Goal: Task Accomplishment & Management: Use online tool/utility

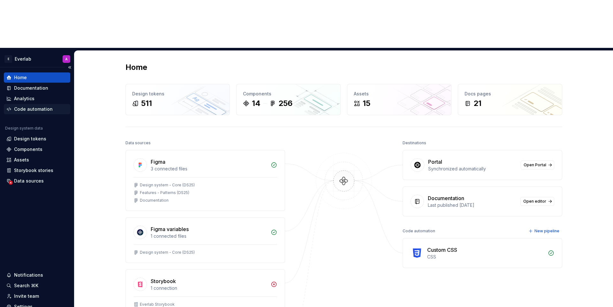
click at [38, 106] on div "Code automation" at bounding box center [33, 109] width 39 height 6
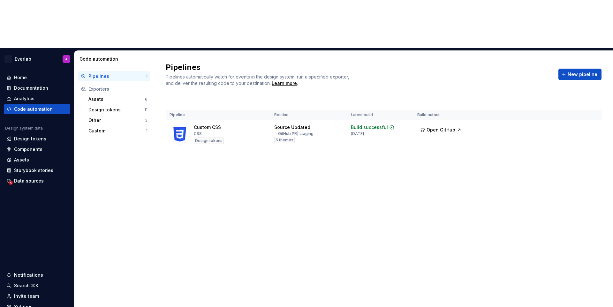
click at [585, 62] on div "Pipelines Pipelines automatically watch for events in the design system, run a …" at bounding box center [384, 74] width 436 height 24
click at [579, 71] on span "New pipeline" at bounding box center [583, 74] width 30 height 6
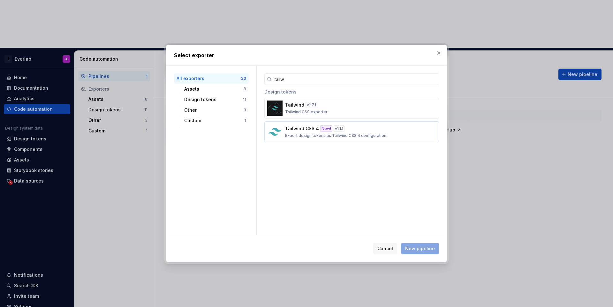
type input "tailw"
click at [341, 137] on p "Export design tokens as Tailwind CSS 4 configuration." at bounding box center [336, 135] width 102 height 5
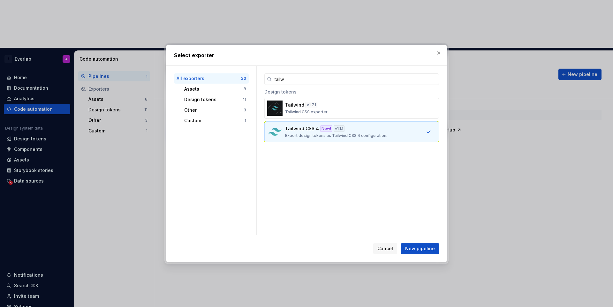
click at [418, 254] on div "Cancel New pipeline" at bounding box center [306, 248] width 280 height 27
click at [415, 249] on span "New pipeline" at bounding box center [420, 248] width 30 height 6
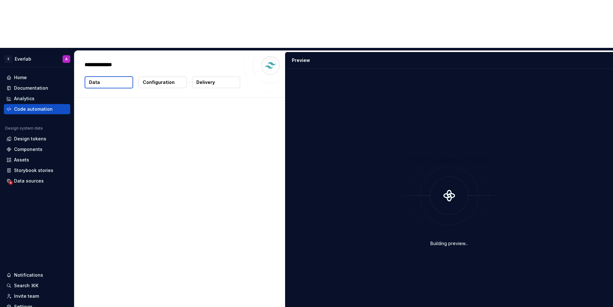
type textarea "*"
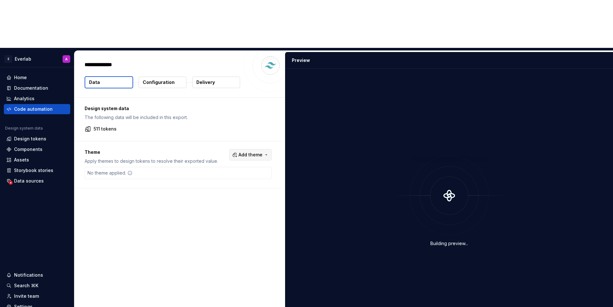
click at [241, 149] on button "Add theme" at bounding box center [250, 154] width 42 height 11
click at [207, 130] on div "Suggestions" at bounding box center [204, 132] width 5 height 5
click at [208, 144] on span "Light" at bounding box center [236, 143] width 73 height 10
click at [207, 150] on span "xs" at bounding box center [236, 153] width 73 height 10
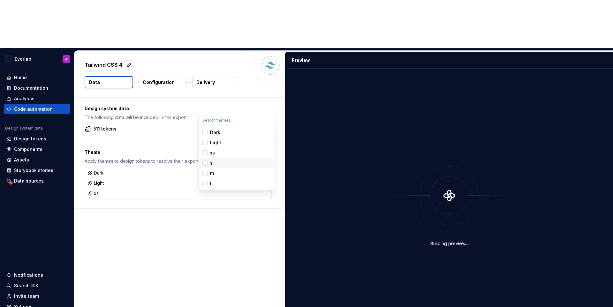
click at [205, 163] on div "Suggestions" at bounding box center [204, 163] width 5 height 5
click at [211, 174] on div "m" at bounding box center [212, 173] width 4 height 6
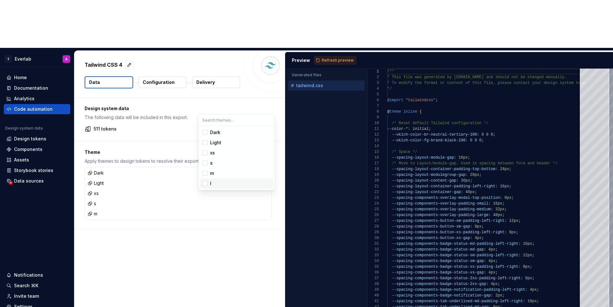
click at [212, 185] on div "l" at bounding box center [240, 183] width 61 height 6
click at [186, 217] on html "E Everlab A Home Documentation Analytics Code automation Design system data Des…" at bounding box center [306, 153] width 613 height 307
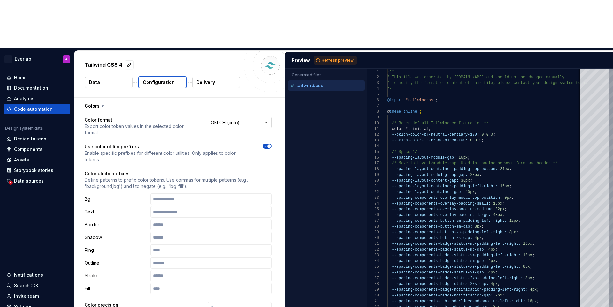
click at [228, 76] on html "**********" at bounding box center [306, 153] width 613 height 307
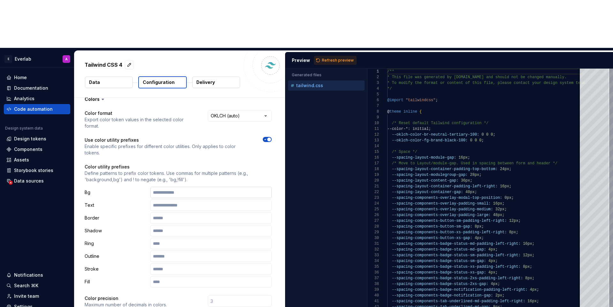
click at [170, 187] on input "text" at bounding box center [210, 192] width 121 height 11
click at [205, 187] on input "text" at bounding box center [210, 192] width 121 height 11
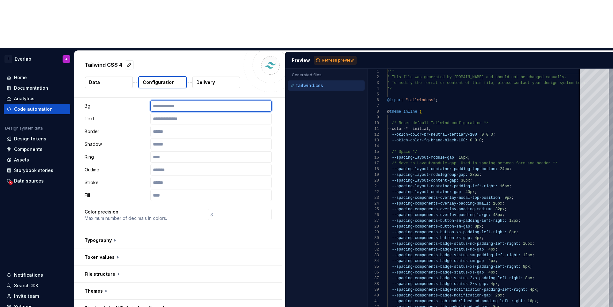
scroll to position [117, 0]
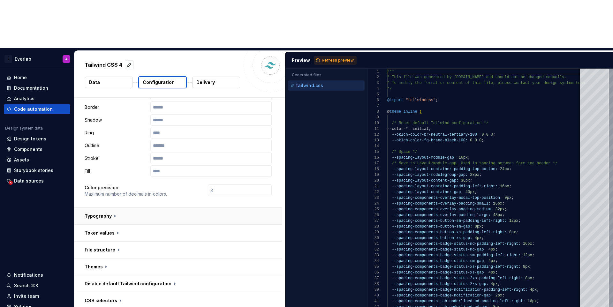
click at [111, 208] on button "button" at bounding box center [177, 216] width 207 height 17
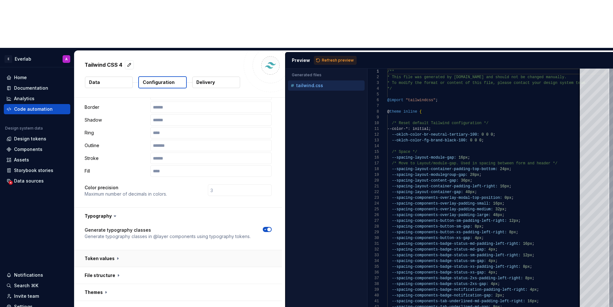
click at [115, 250] on button "button" at bounding box center [177, 258] width 207 height 17
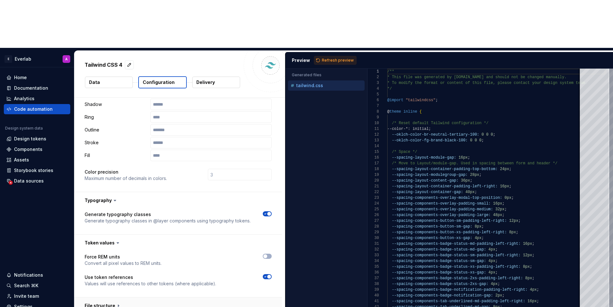
click at [152, 297] on button "button" at bounding box center [177, 305] width 207 height 17
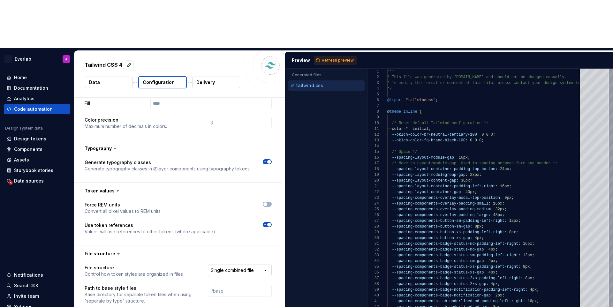
click at [240, 213] on html "**********" at bounding box center [306, 153] width 613 height 307
select select "**********"
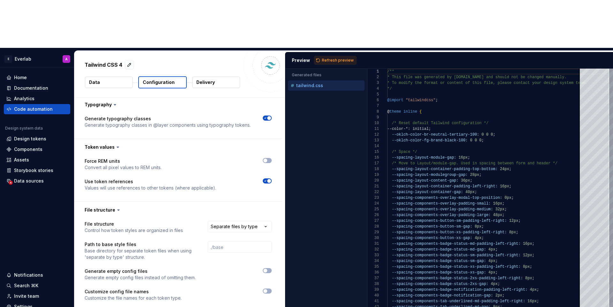
scroll to position [229, 0]
click at [267, 289] on span "button" at bounding box center [265, 291] width 4 height 4
click at [268, 289] on icon "button" at bounding box center [265, 291] width 5 height 4
click at [267, 289] on span "button" at bounding box center [265, 291] width 4 height 4
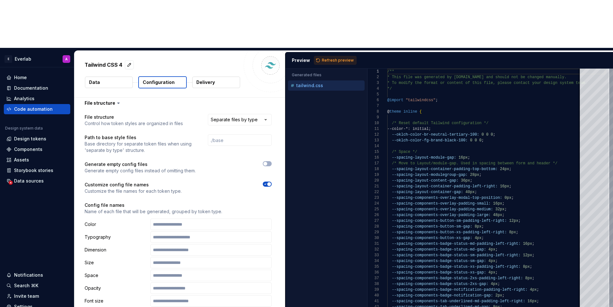
scroll to position [338, 0]
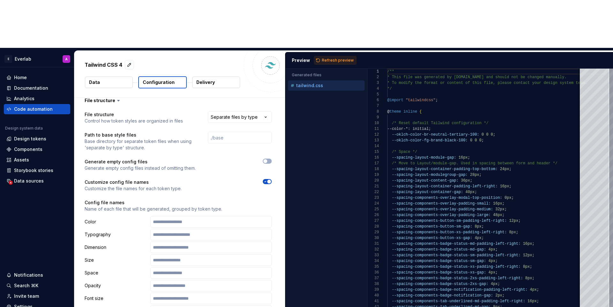
click at [270, 179] on button "button" at bounding box center [267, 181] width 9 height 5
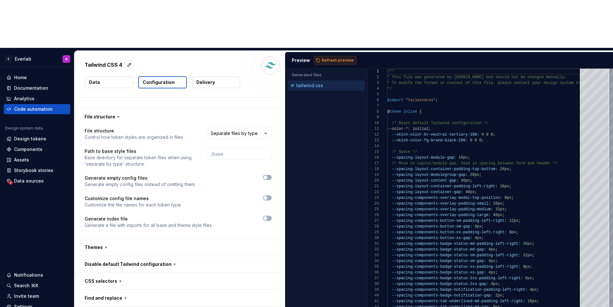
click at [327, 58] on span "Refresh preview" at bounding box center [338, 60] width 32 height 5
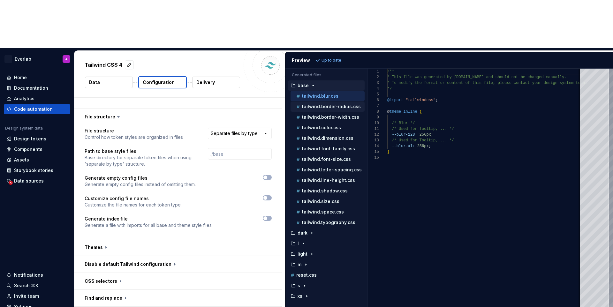
click at [335, 104] on p "tailwind.border-radius.css" at bounding box center [331, 106] width 59 height 5
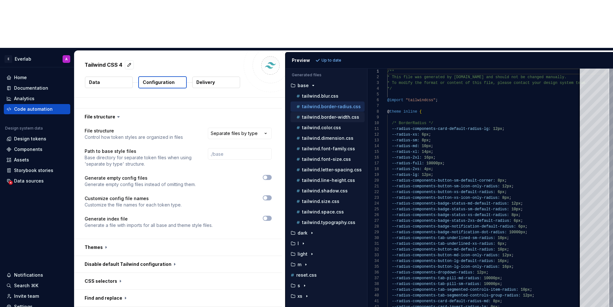
click at [326, 114] on div "tailwind.border-width.css" at bounding box center [330, 117] width 70 height 6
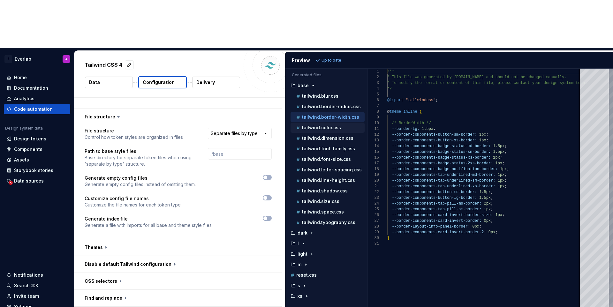
click at [313, 125] on p "tailwind.color.css" at bounding box center [321, 127] width 39 height 5
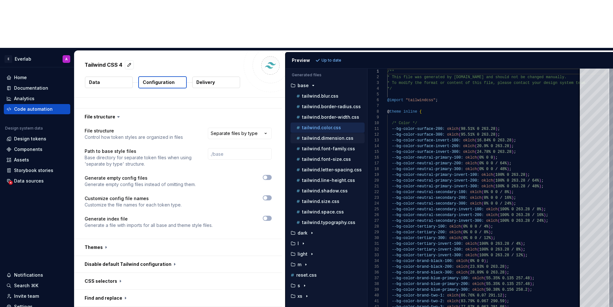
click at [320, 136] on p "tailwind.dimension.css" at bounding box center [327, 138] width 51 height 5
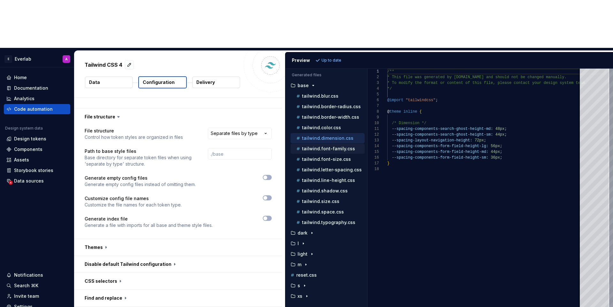
click at [319, 144] on div "tailwind.font-family.css" at bounding box center [327, 149] width 74 height 10
click at [318, 157] on p "tailwind.font-size.css" at bounding box center [326, 159] width 49 height 5
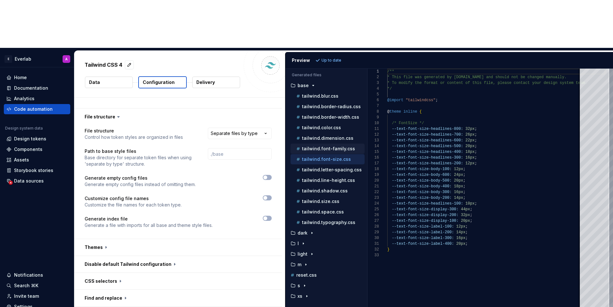
click at [328, 146] on p "tailwind.font-family.css" at bounding box center [328, 148] width 53 height 5
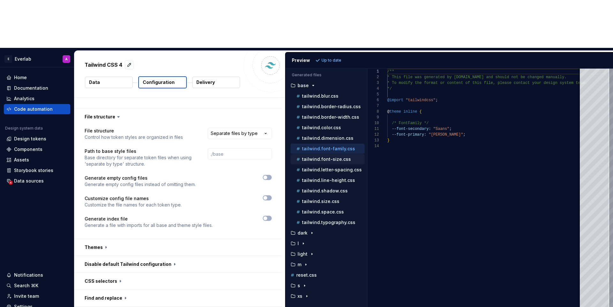
click at [328, 154] on div "tailwind.font-size.css" at bounding box center [327, 159] width 74 height 10
click at [329, 167] on p "tailwind.letter-spacing.css" at bounding box center [332, 169] width 60 height 5
click at [336, 157] on p "tailwind.font-size.css" at bounding box center [326, 159] width 49 height 5
type textarea "**********"
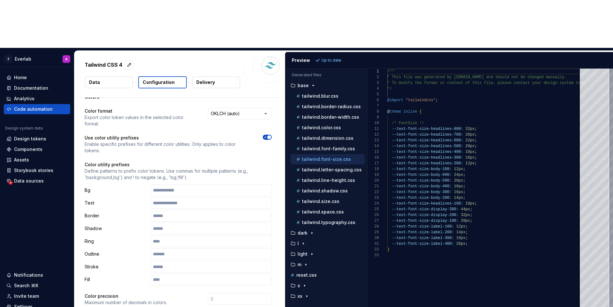
scroll to position [0, 0]
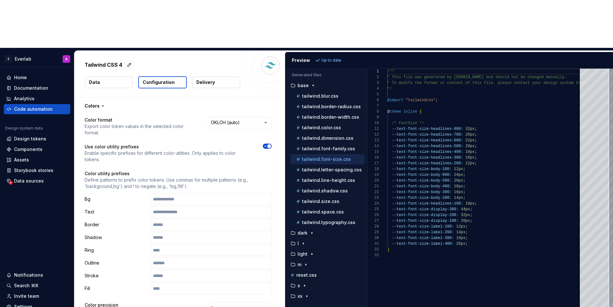
click at [271, 144] on span "button" at bounding box center [269, 146] width 4 height 4
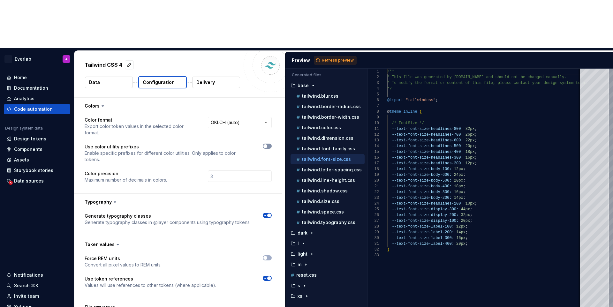
click at [272, 144] on button "button" at bounding box center [267, 146] width 9 height 5
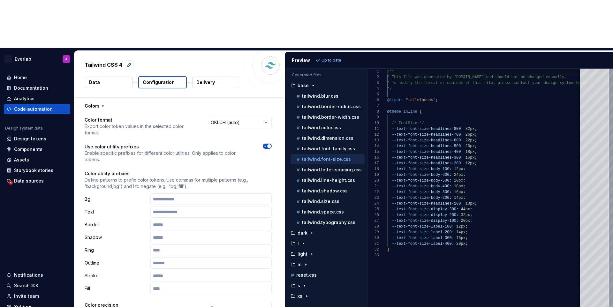
click at [271, 144] on span "button" at bounding box center [269, 146] width 4 height 4
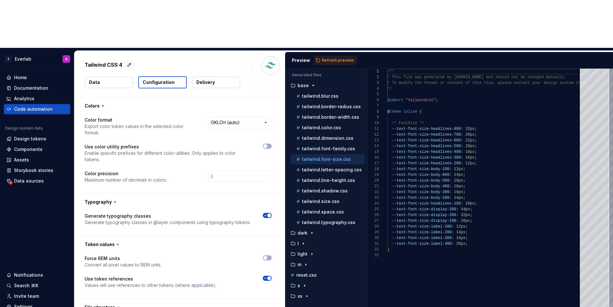
click at [115, 77] on button "Data" at bounding box center [109, 82] width 48 height 11
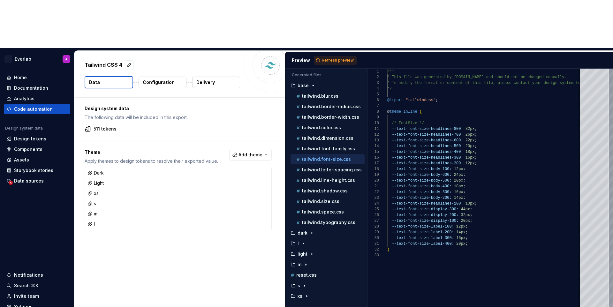
click at [158, 79] on p "Configuration" at bounding box center [159, 82] width 32 height 6
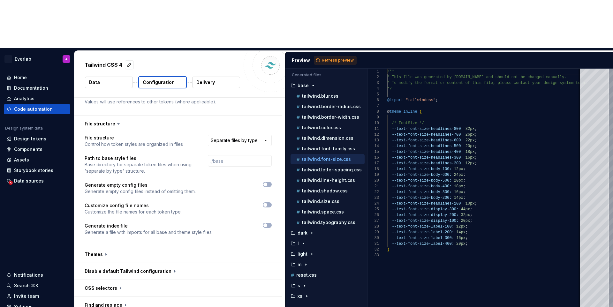
scroll to position [191, 0]
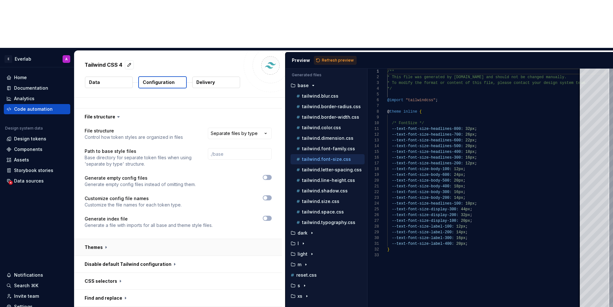
click at [101, 239] on button "button" at bounding box center [177, 247] width 207 height 17
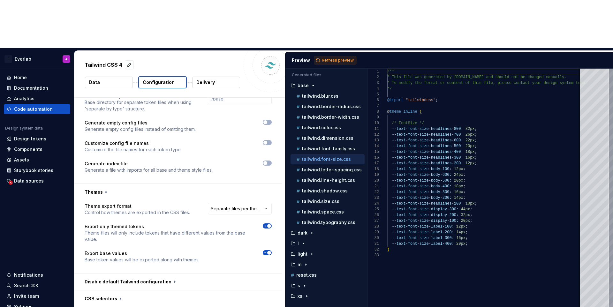
scroll to position [263, 0]
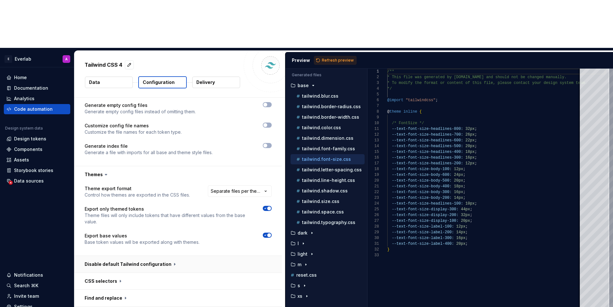
click at [147, 256] on button "button" at bounding box center [177, 264] width 207 height 17
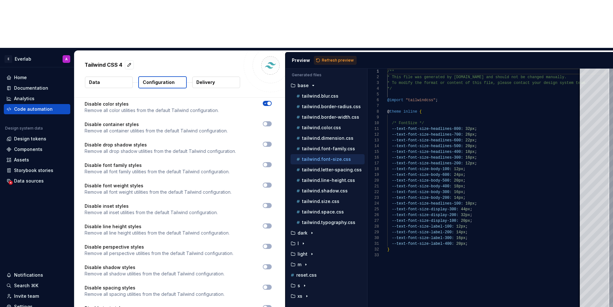
scroll to position [529, 0]
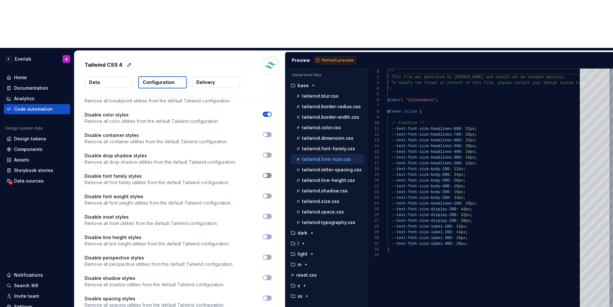
click at [267, 174] on span "button" at bounding box center [265, 176] width 4 height 4
click at [268, 194] on icon "button" at bounding box center [265, 196] width 5 height 4
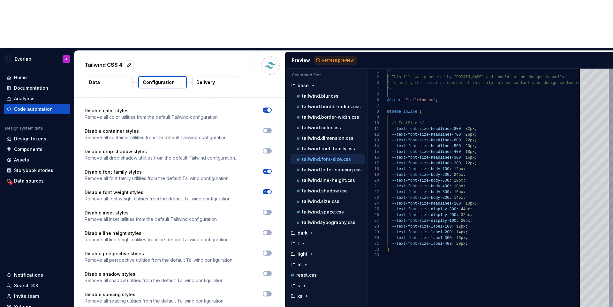
scroll to position [534, 0]
click at [268, 230] on icon "button" at bounding box center [265, 232] width 5 height 4
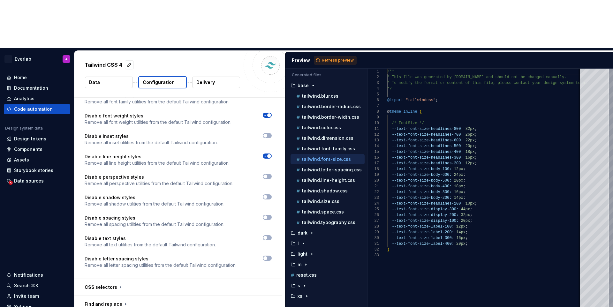
scroll to position [616, 0]
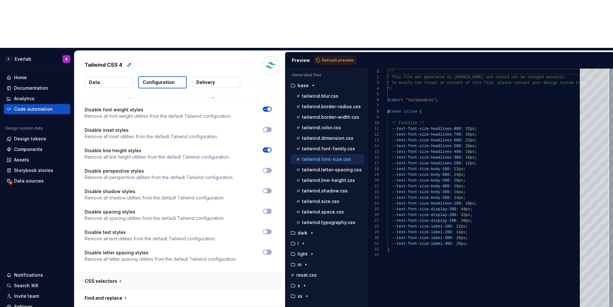
click at [165, 273] on button "button" at bounding box center [177, 281] width 207 height 17
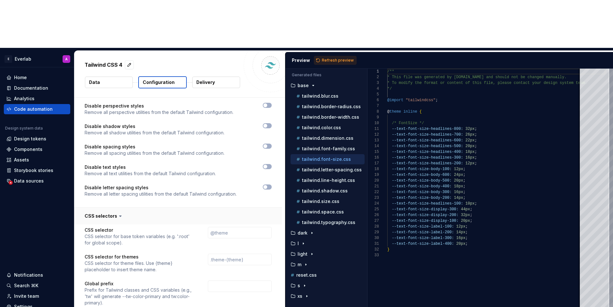
scroll to position [693, 0]
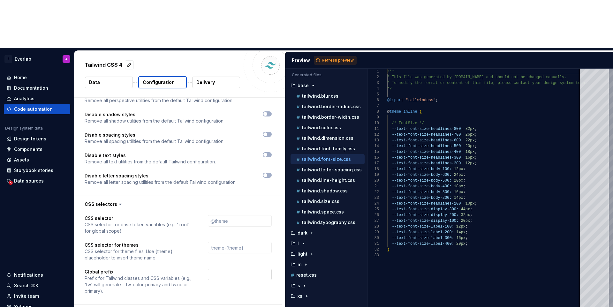
click at [226, 269] on input "text" at bounding box center [240, 274] width 64 height 11
type input "ds"
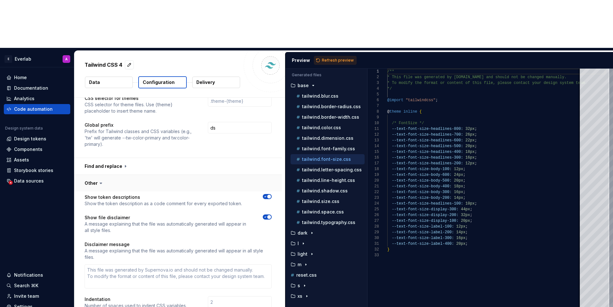
scroll to position [854, 0]
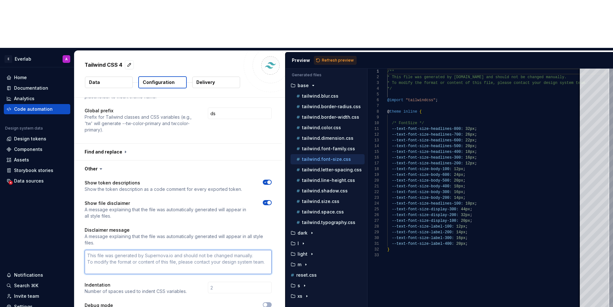
click at [199, 250] on textarea at bounding box center [178, 262] width 187 height 24
click at [199, 219] on div "Show token descriptions Show the token description as a code comment for every …" at bounding box center [178, 251] width 187 height 143
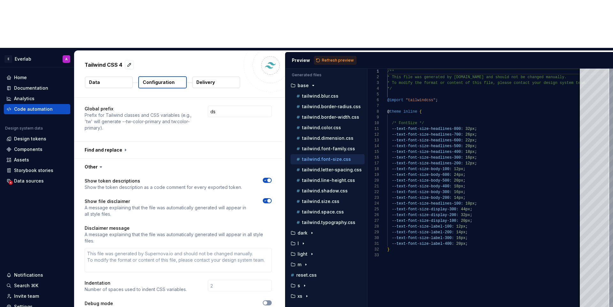
click at [271, 300] on button "button" at bounding box center [267, 302] width 9 height 5
type textarea "*"
click at [338, 56] on button "Refresh preview" at bounding box center [335, 60] width 43 height 9
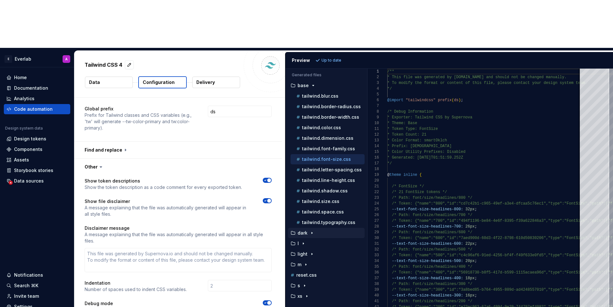
click at [307, 230] on p "dark" at bounding box center [302, 232] width 10 height 5
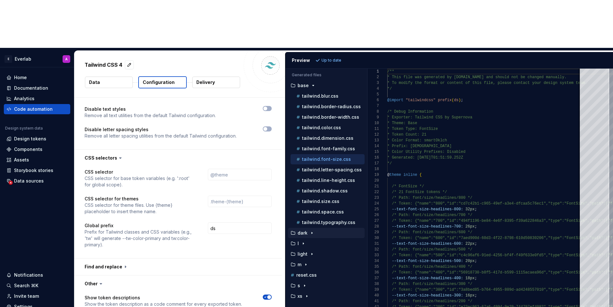
scroll to position [689, 0]
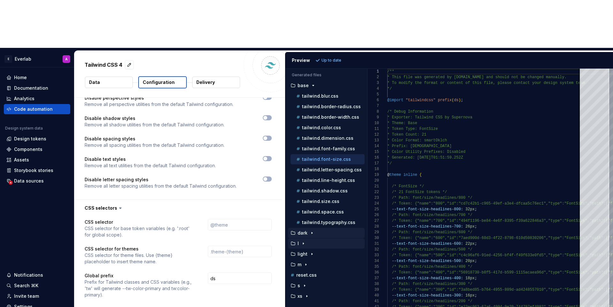
click at [305, 238] on div "l" at bounding box center [326, 243] width 77 height 10
click at [303, 241] on icon "button" at bounding box center [303, 243] width 5 height 5
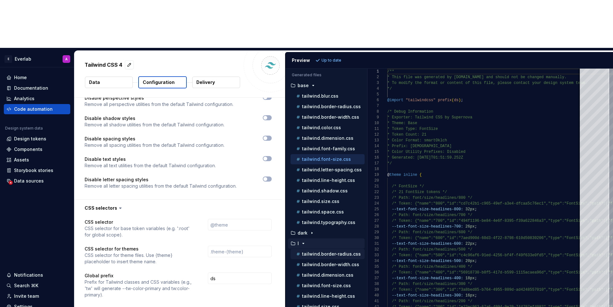
click at [312, 252] on p "tailwind.border-radius.css" at bounding box center [331, 254] width 59 height 5
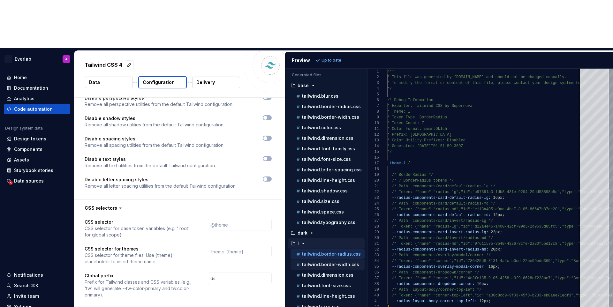
click at [317, 261] on button "tailwind.border-width.css" at bounding box center [327, 264] width 74 height 7
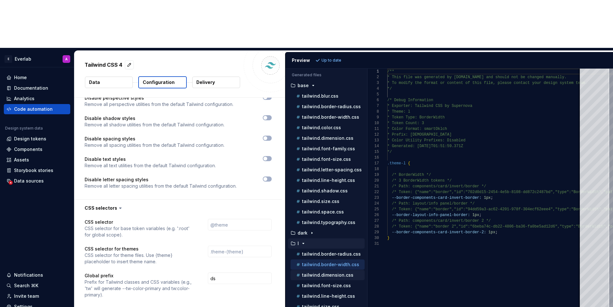
click at [320, 273] on p "tailwind.dimension.css" at bounding box center [327, 275] width 51 height 5
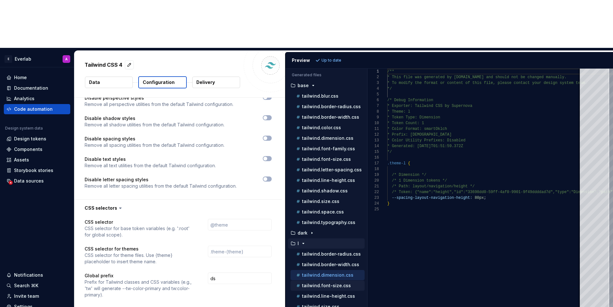
click at [322, 281] on div "tailwind.font-size.css" at bounding box center [327, 286] width 74 height 10
click at [321, 283] on p "tailwind.font-size.css" at bounding box center [326, 285] width 49 height 5
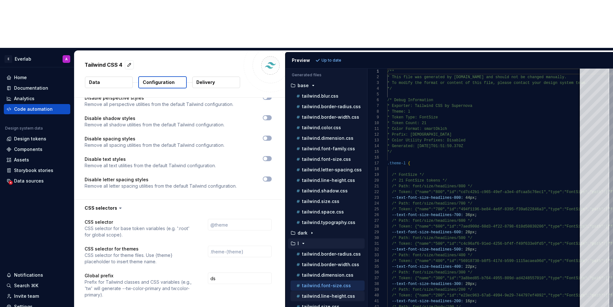
click at [323, 294] on p "tailwind.line-height.css" at bounding box center [328, 296] width 53 height 5
click at [319, 304] on p "tailwind.size.css" at bounding box center [320, 306] width 37 height 5
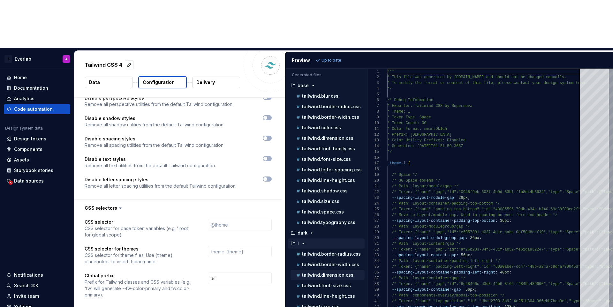
scroll to position [21, 0]
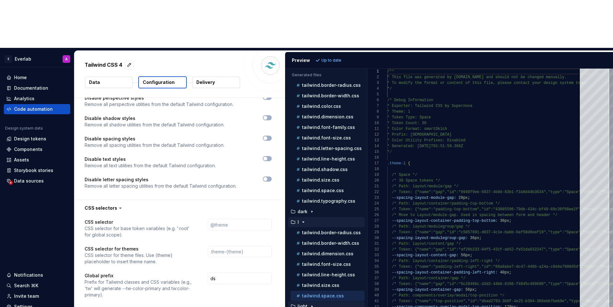
click at [312, 303] on button "light" at bounding box center [326, 306] width 77 height 7
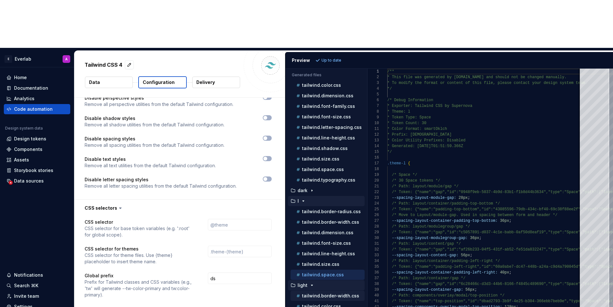
click at [325, 291] on div "tailwind.border-width.css" at bounding box center [327, 296] width 74 height 10
click at [318, 293] on p "tailwind.border-width.css" at bounding box center [330, 295] width 57 height 5
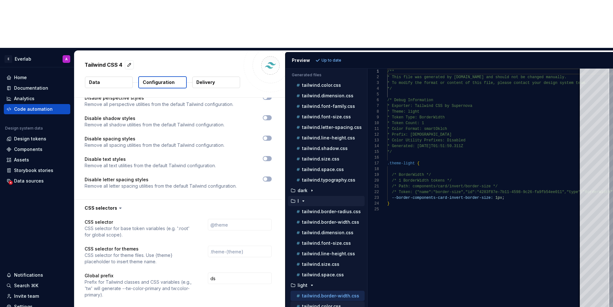
click at [314, 303] on div "tailwind.color.css" at bounding box center [330, 306] width 70 height 6
type textarea "**********"
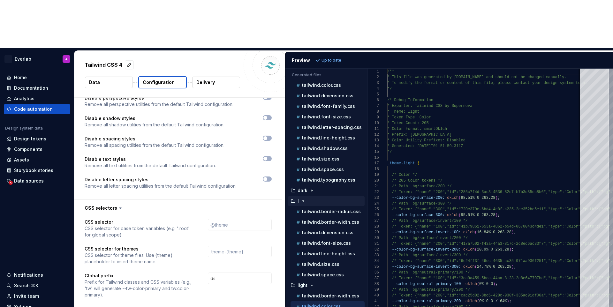
scroll to position [803, 0]
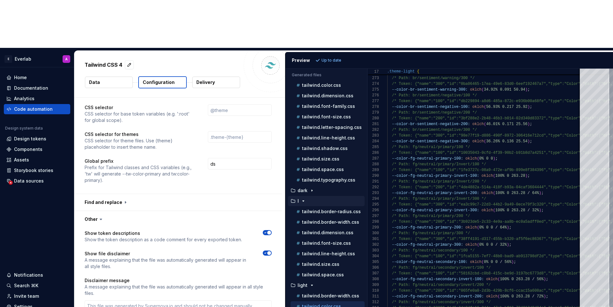
type textarea "*"
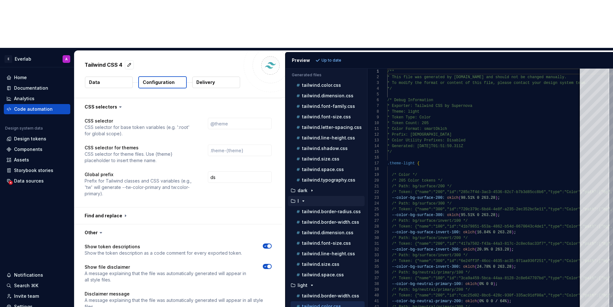
scroll to position [789, 0]
click at [310, 114] on p "tailwind.font-size.css" at bounding box center [326, 116] width 49 height 5
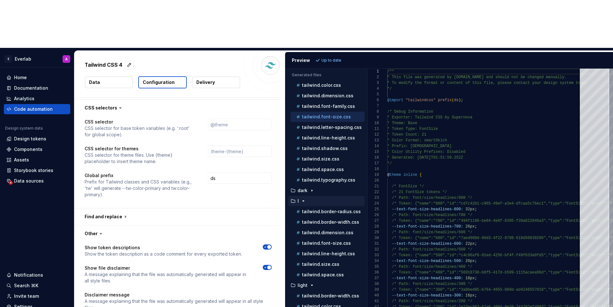
click at [345, 82] on div "tailwind.color.css" at bounding box center [330, 85] width 70 height 6
type textarea "**********"
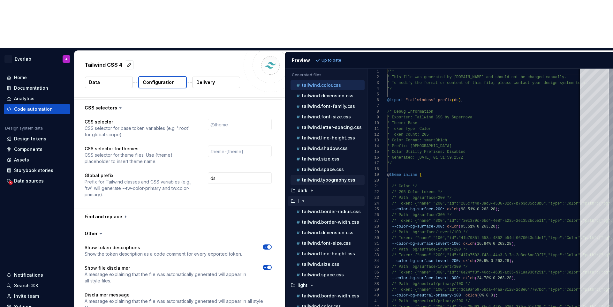
click at [331, 177] on div "tailwind.typography.css" at bounding box center [330, 180] width 70 height 6
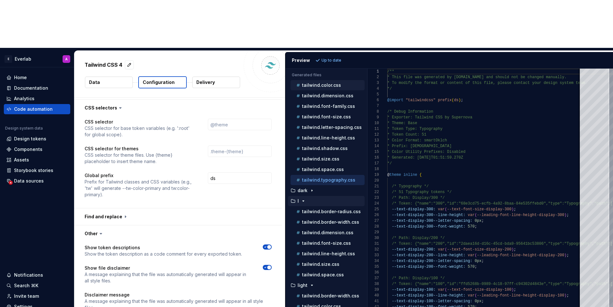
click at [337, 82] on button "tailwind.color.css" at bounding box center [327, 85] width 74 height 7
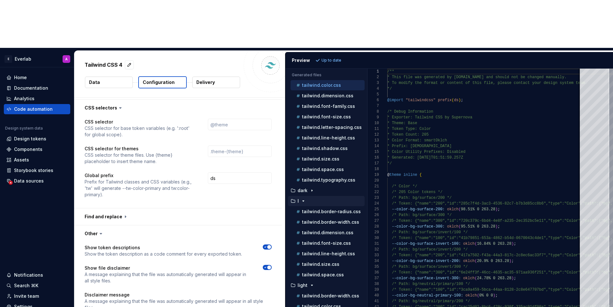
click at [195, 179] on p "Prefix for Tailwind classes and CSS variables (e.g., 'tw' will generate --tw-co…" at bounding box center [141, 188] width 112 height 19
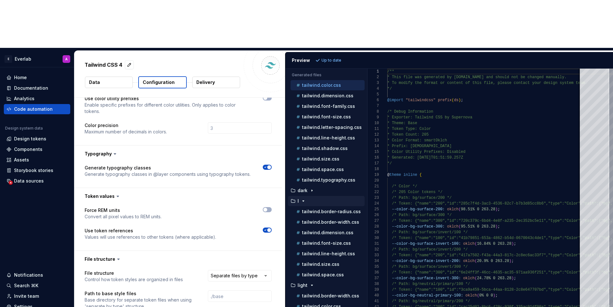
scroll to position [49, 0]
click at [320, 177] on div "tailwind.typography.css" at bounding box center [330, 180] width 70 height 6
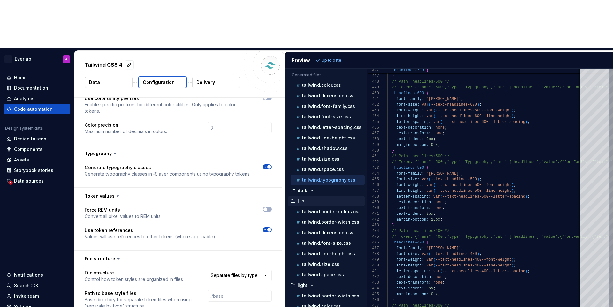
type textarea "*"
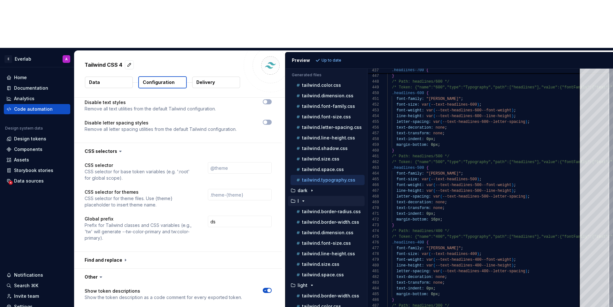
scroll to position [856, 0]
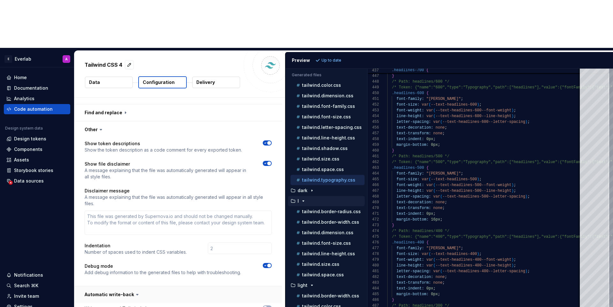
click at [158, 286] on button "button" at bounding box center [177, 294] width 207 height 17
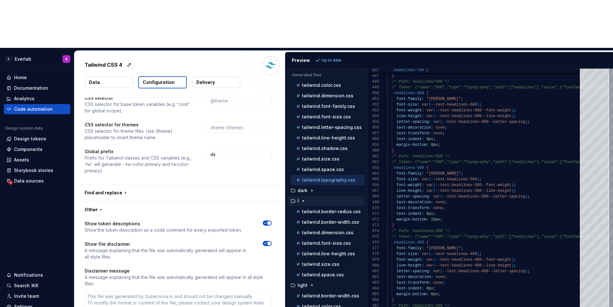
scroll to position [769, 0]
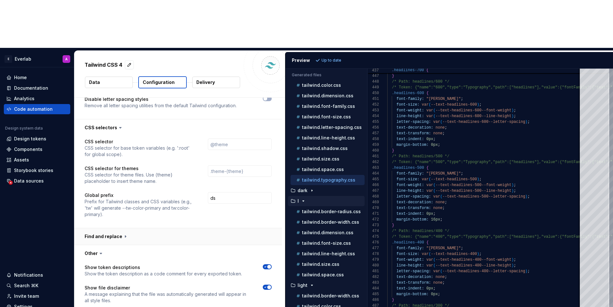
click at [144, 228] on button "button" at bounding box center [177, 236] width 207 height 17
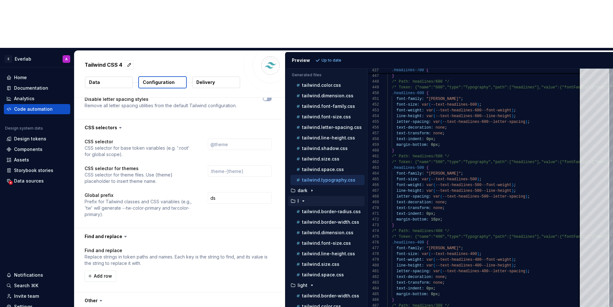
click at [107, 247] on div "Find and replace Replace strings in token paths and names. Each key is the stri…" at bounding box center [178, 264] width 187 height 34
click at [99, 273] on span "Add row" at bounding box center [103, 276] width 18 height 6
click at [240, 270] on input "text" at bounding box center [217, 275] width 87 height 11
click at [155, 270] on input "text" at bounding box center [128, 275] width 87 height 11
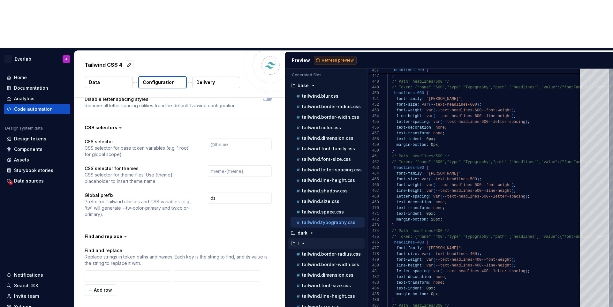
click at [338, 58] on span "Refresh preview" at bounding box center [338, 60] width 32 height 5
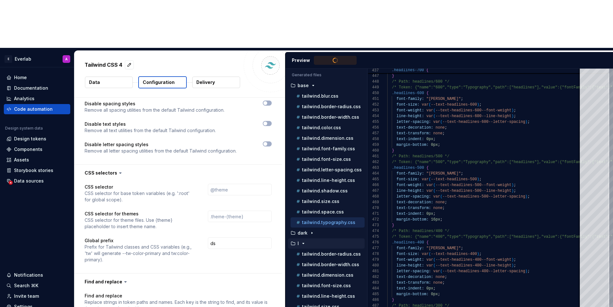
scroll to position [716, 0]
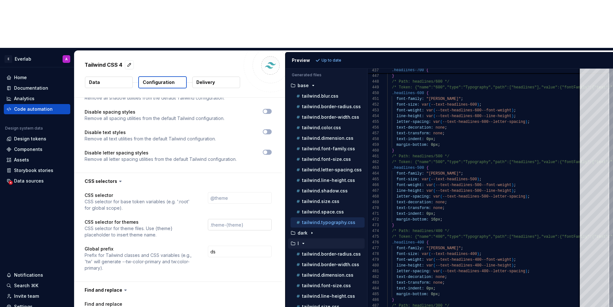
click at [229, 219] on input "text" at bounding box center [240, 224] width 64 height 11
click at [155, 199] on p "CSS selector for base token variables (e.g. ':root' for global scope)." at bounding box center [141, 205] width 112 height 13
type textarea "*"
click at [157, 199] on p "CSS selector for base token variables (e.g. ':root' for global scope)." at bounding box center [141, 205] width 112 height 13
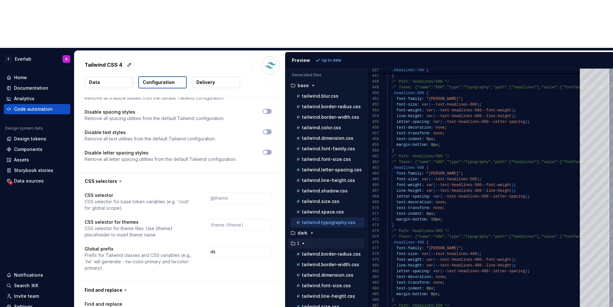
type textarea "**********"
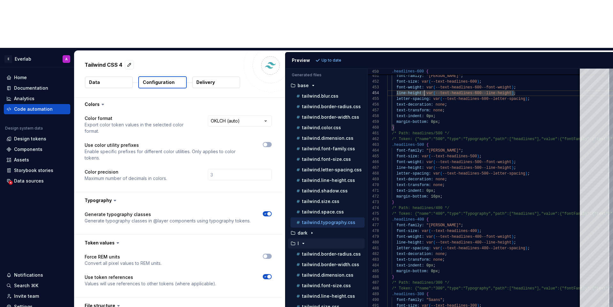
scroll to position [0, 0]
click at [137, 98] on button "button" at bounding box center [177, 106] width 207 height 17
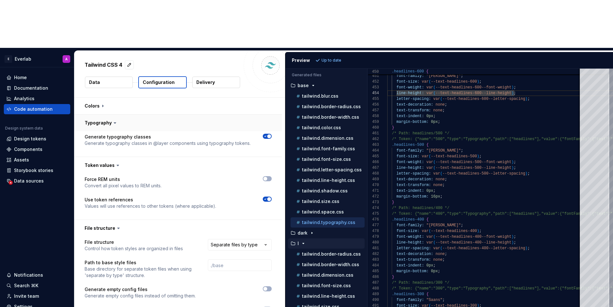
click at [132, 115] on button "button" at bounding box center [177, 123] width 207 height 17
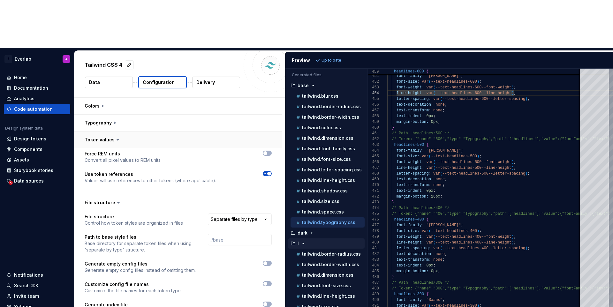
click at [119, 132] on button "button" at bounding box center [177, 140] width 207 height 17
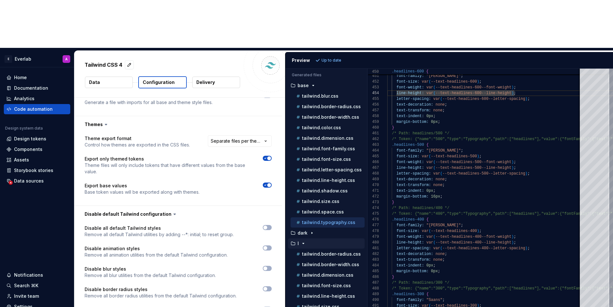
scroll to position [191, 0]
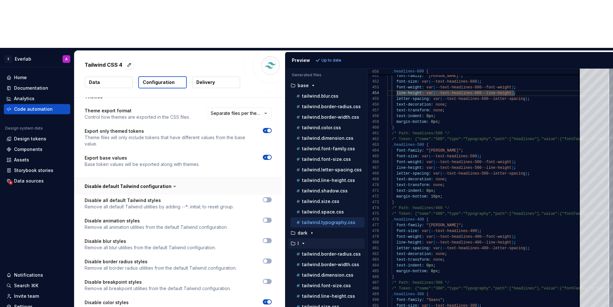
click at [151, 178] on button "button" at bounding box center [177, 186] width 207 height 17
type textarea "*"
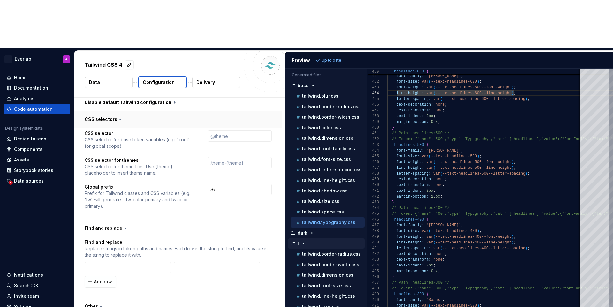
scroll to position [288, 0]
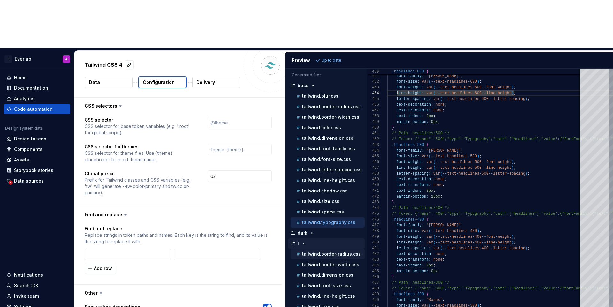
click at [313, 249] on div "tailwind.border-radius.css" at bounding box center [327, 254] width 74 height 10
click at [323, 252] on p "tailwind.border-radius.css" at bounding box center [331, 254] width 59 height 5
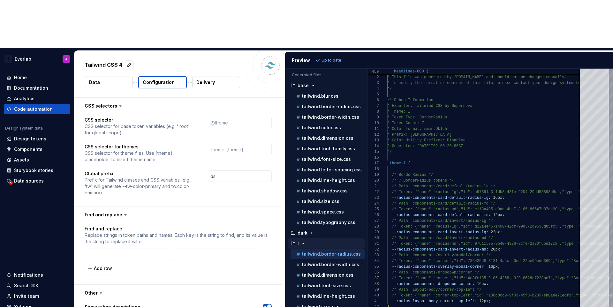
scroll to position [57, 0]
type textarea "**********"
click at [127, 249] on input "text" at bounding box center [128, 254] width 87 height 11
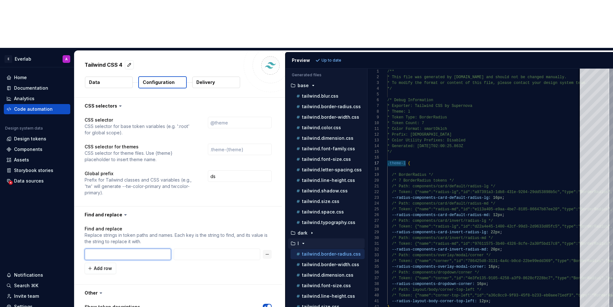
paste input ".theme-l"
type textarea "*"
type input ".theme-l"
click at [189, 249] on input "text" at bounding box center [217, 254] width 87 height 11
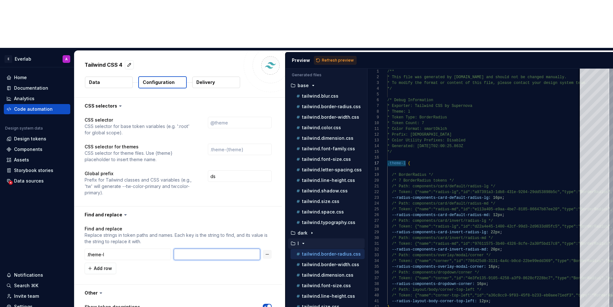
type textarea "*"
type input "."
type textarea "*"
type input ".t"
type textarea "*"
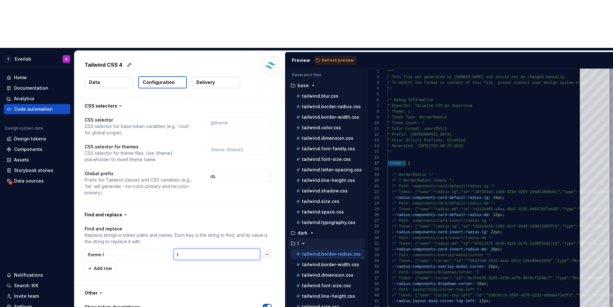
type input ".th"
type textarea "*"
type input ".them"
type textarea "*"
type input ".theme"
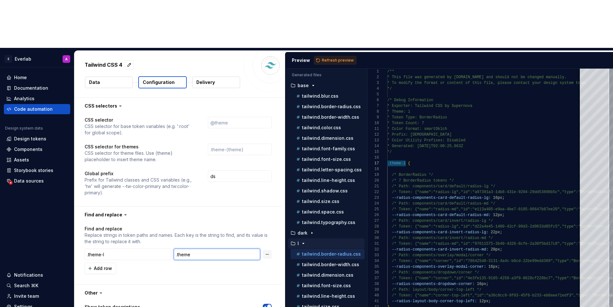
type textarea "*"
type input ".theme-"
type textarea "*"
type input ".theme-L"
type textarea "*"
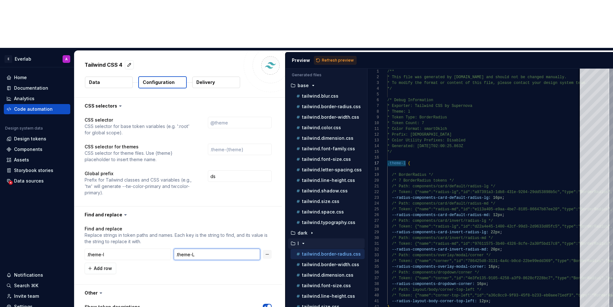
type input ".theme-LA"
type textarea "*"
type input ".theme-LAR"
type textarea "*"
type input ".theme-LARG"
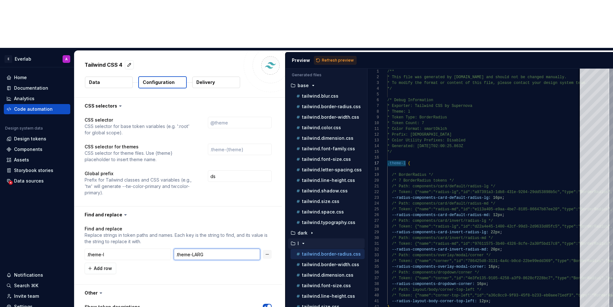
type textarea "*"
type input ".theme-LARGE"
click at [323, 58] on span "Refresh preview" at bounding box center [338, 60] width 32 height 5
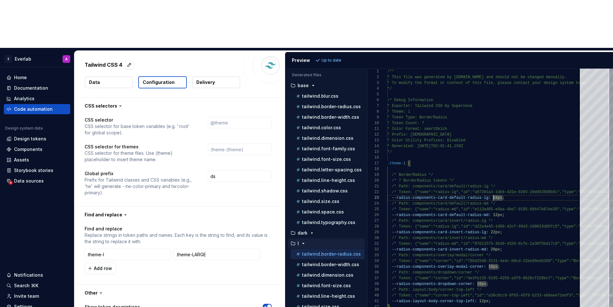
type textarea "**********"
click at [130, 249] on input ".theme-l" at bounding box center [128, 254] width 87 height 11
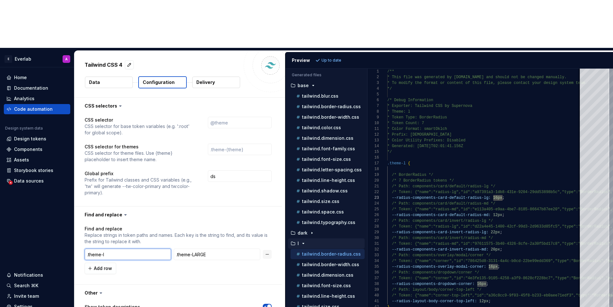
click at [130, 249] on input ".theme-l" at bounding box center [128, 254] width 87 height 11
paste input "16px"
type textarea "*"
type input "16px"
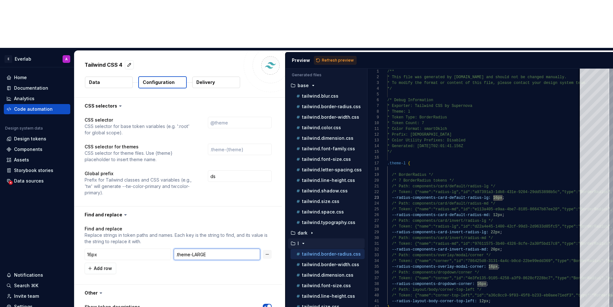
click at [216, 249] on input ".theme-LARGE" at bounding box center [217, 254] width 87 height 11
type textarea "*"
type input "S"
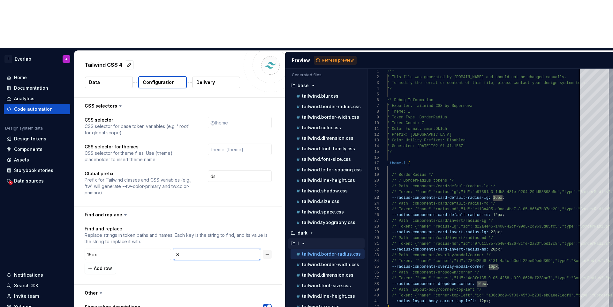
type textarea "*"
type input "SI"
type textarea "*"
type input "SIC"
type textarea "*"
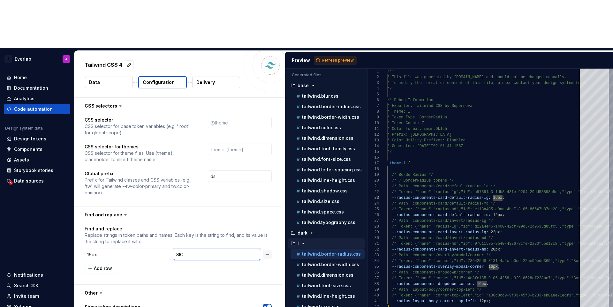
type input "SI"
type textarea "*"
type input "SIX"
type textarea "*"
type input "SIXT"
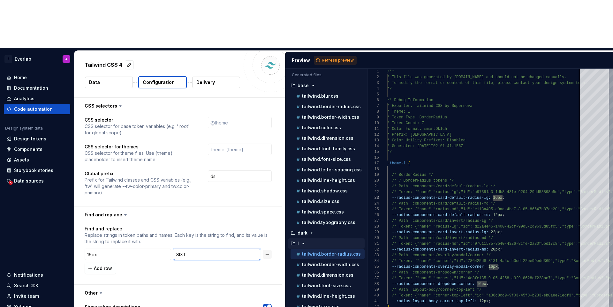
type textarea "*"
type input "SIXTE"
type textarea "*"
type input "SIXTEE"
type textarea "*"
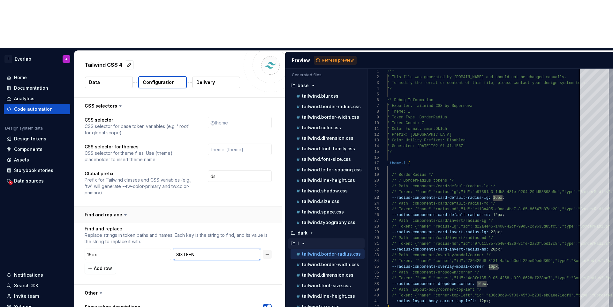
type input "SIXTEEN"
click at [217, 207] on button "button" at bounding box center [177, 215] width 207 height 17
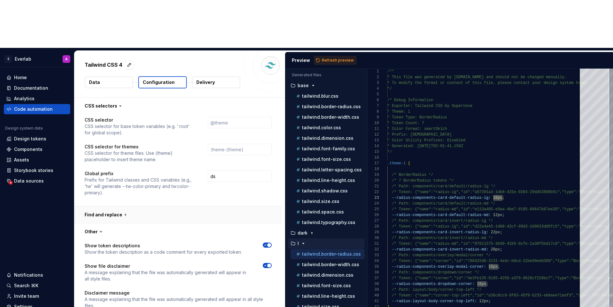
click at [217, 207] on button "button" at bounding box center [177, 215] width 207 height 17
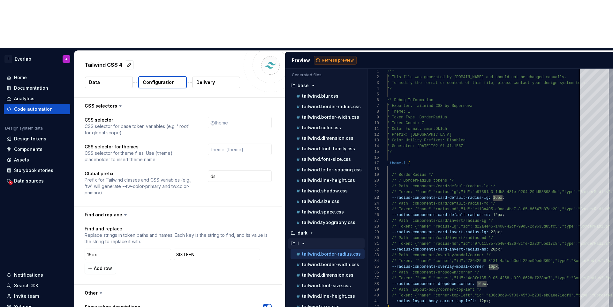
click at [340, 58] on span "Refresh preview" at bounding box center [338, 60] width 32 height 5
type textarea "*"
type textarea "**********"
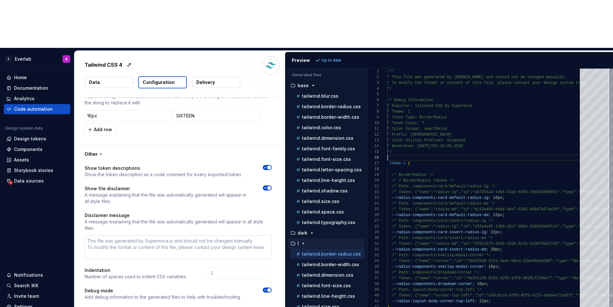
scroll to position [0, 0]
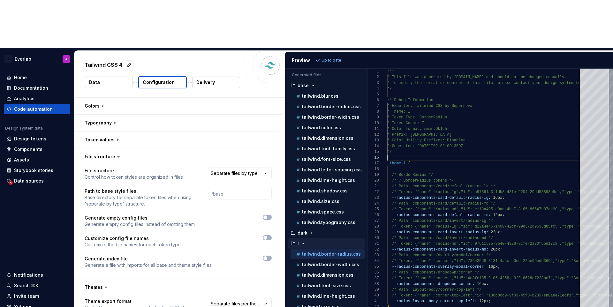
click at [107, 77] on button "Data" at bounding box center [109, 82] width 48 height 11
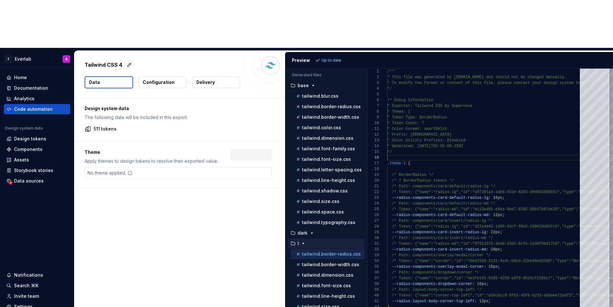
click at [106, 126] on p "511 tokens" at bounding box center [105, 129] width 23 height 6
click at [100, 170] on div "Dark" at bounding box center [95, 173] width 16 height 6
click at [158, 77] on button "Configuration" at bounding box center [163, 82] width 48 height 11
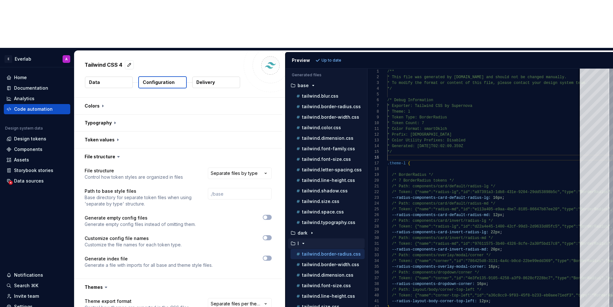
scroll to position [5, 0]
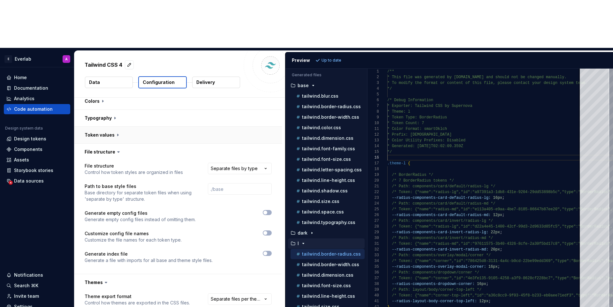
click at [175, 127] on button "button" at bounding box center [177, 135] width 207 height 17
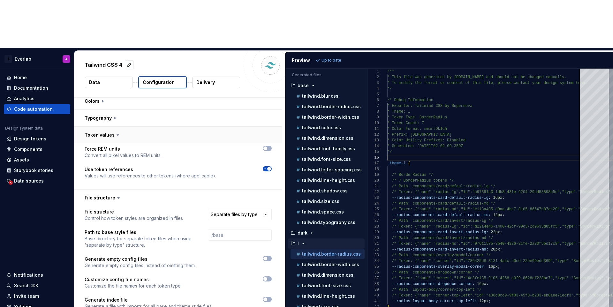
click at [175, 127] on button "button" at bounding box center [177, 135] width 207 height 17
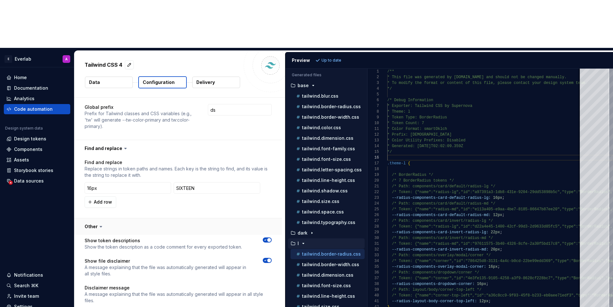
scroll to position [351, 0]
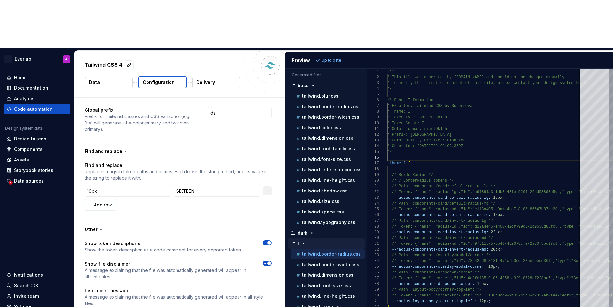
click at [270, 186] on button "button" at bounding box center [267, 190] width 9 height 9
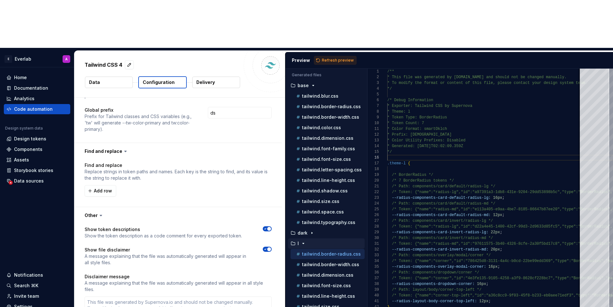
scroll to position [413, 0]
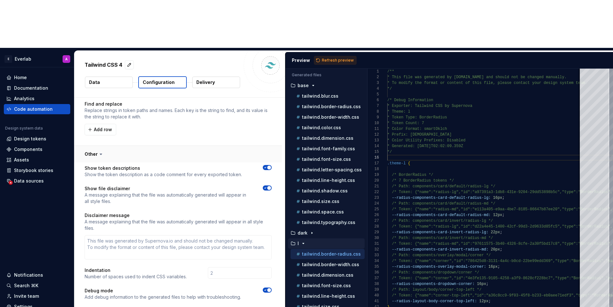
click at [125, 146] on button "button" at bounding box center [177, 154] width 207 height 17
type textarea "*"
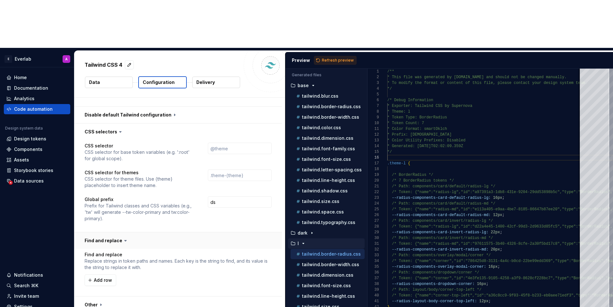
click at [135, 232] on button "button" at bounding box center [177, 240] width 207 height 17
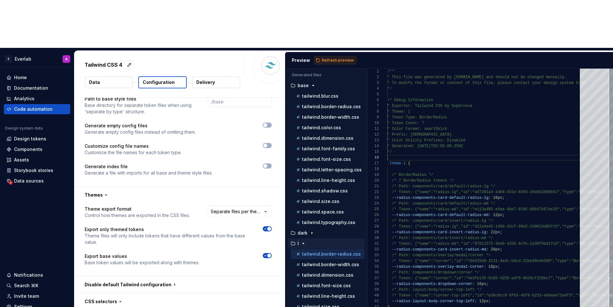
scroll to position [111, 0]
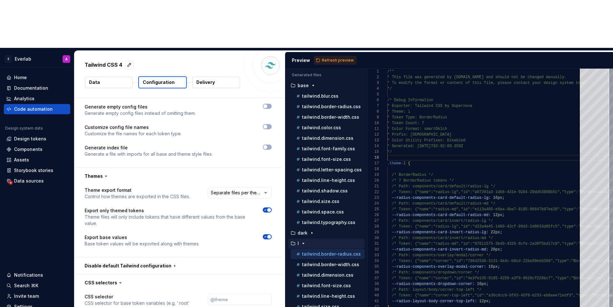
click at [271, 235] on span "button" at bounding box center [269, 237] width 4 height 4
click at [272, 234] on button "button" at bounding box center [267, 236] width 9 height 5
click at [271, 207] on div at bounding box center [267, 216] width 9 height 19
click at [270, 208] on span "button" at bounding box center [269, 210] width 4 height 4
click at [267, 208] on span "button" at bounding box center [265, 210] width 4 height 4
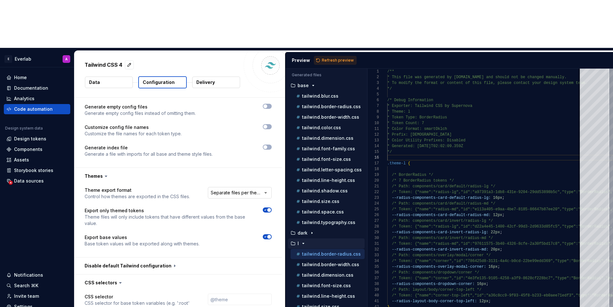
click at [251, 141] on html "**********" at bounding box center [306, 153] width 613 height 307
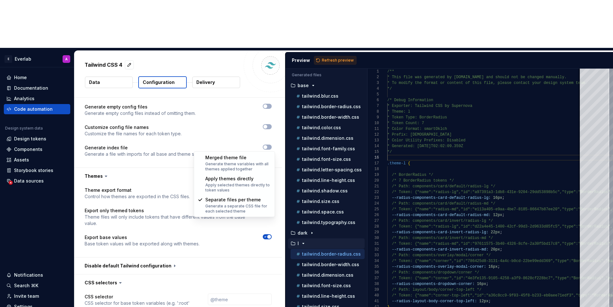
select select "**********"
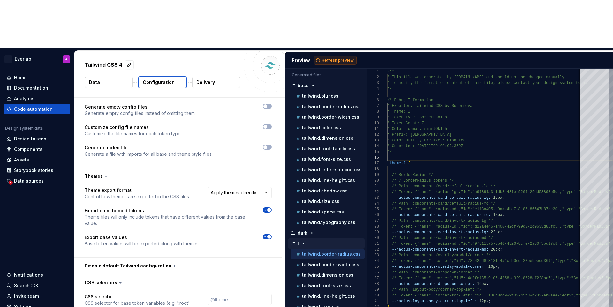
click at [340, 56] on button "Refresh preview" at bounding box center [335, 60] width 43 height 9
click at [312, 220] on p "tailwind.typography.css" at bounding box center [328, 222] width 53 height 5
type textarea "**********"
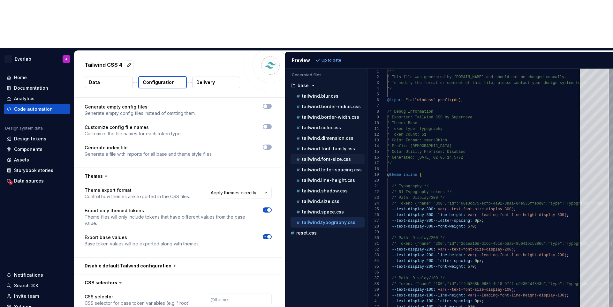
click at [322, 157] on p "tailwind.font-size.css" at bounding box center [326, 159] width 49 height 5
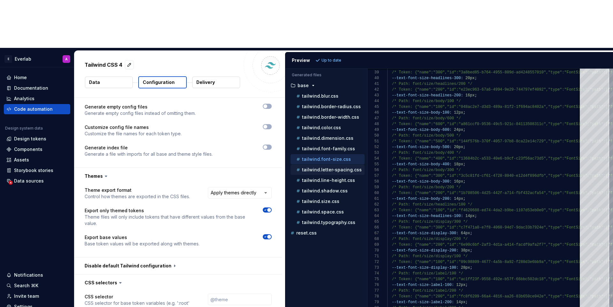
click at [321, 167] on p "tailwind.letter-spacing.css" at bounding box center [332, 169] width 60 height 5
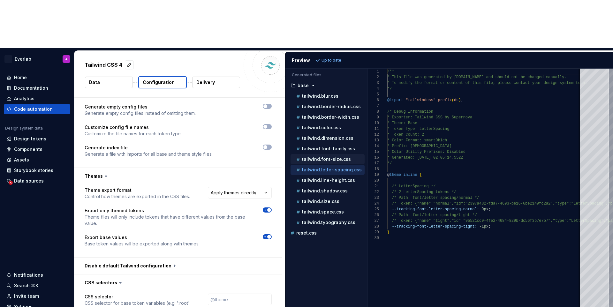
click at [324, 157] on p "tailwind.font-size.css" at bounding box center [326, 159] width 49 height 5
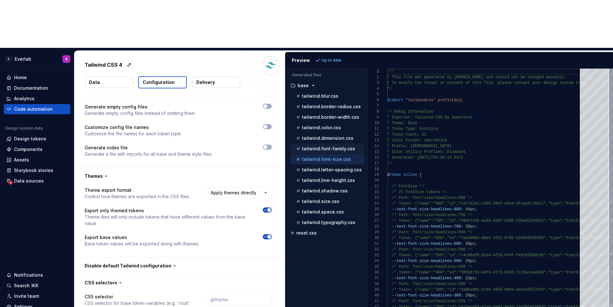
click at [336, 146] on p "tailwind.font-family.css" at bounding box center [328, 148] width 53 height 5
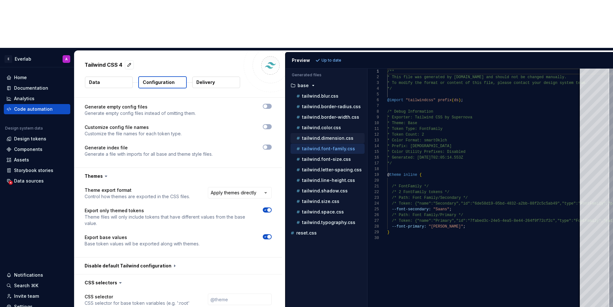
click at [332, 136] on p "tailwind.dimension.css" at bounding box center [327, 138] width 51 height 5
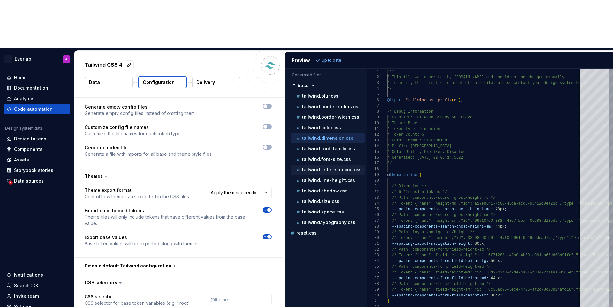
click at [325, 167] on p "tailwind.letter-spacing.css" at bounding box center [332, 169] width 60 height 5
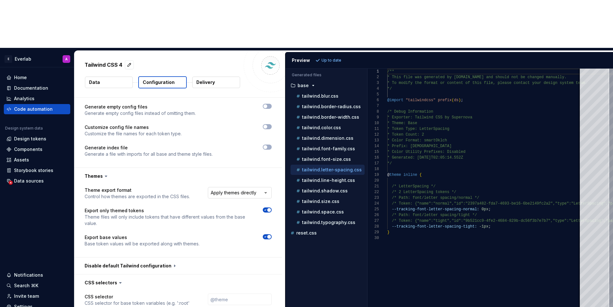
click at [235, 145] on html "**********" at bounding box center [306, 153] width 613 height 307
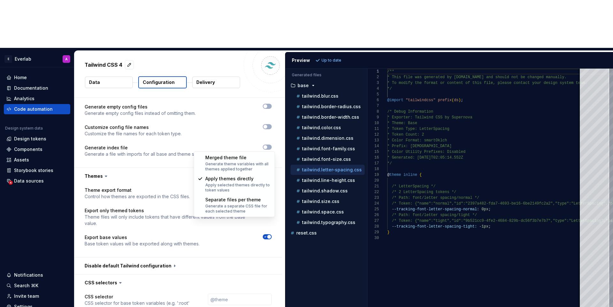
select select "**********"
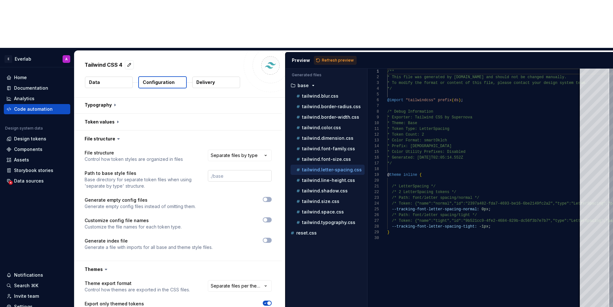
scroll to position [20, 0]
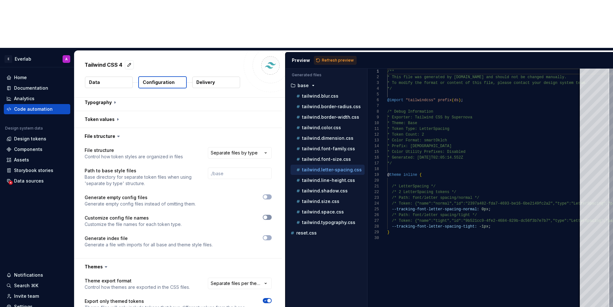
click at [267, 215] on span "button" at bounding box center [265, 217] width 4 height 4
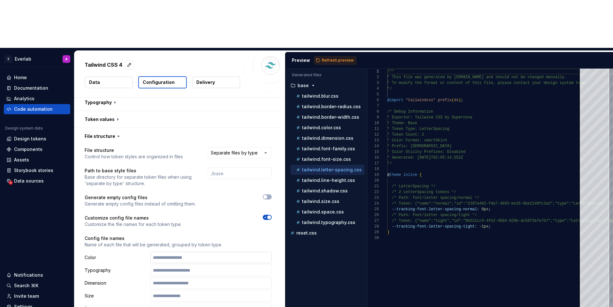
click at [190, 252] on input "text" at bounding box center [210, 257] width 121 height 11
type input "**********"
type input "*"
type input "**********"
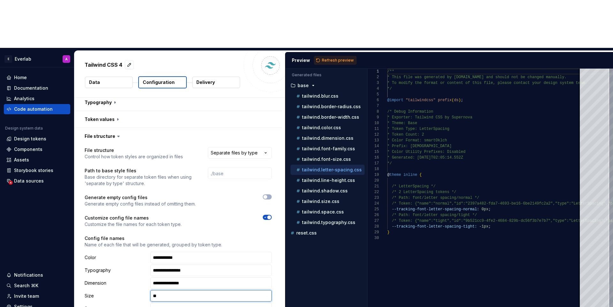
type input "*"
type input "**********"
type input "*"
type input "**********"
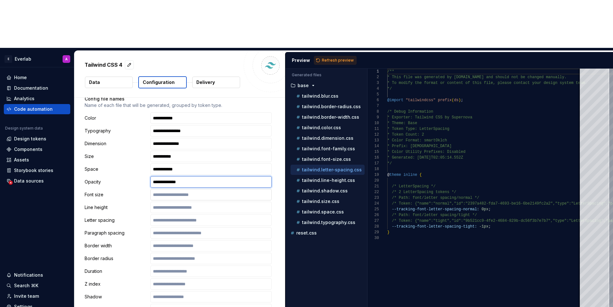
scroll to position [162, 0]
click at [203, 174] on input "**********" at bounding box center [210, 179] width 121 height 11
type input "**********"
click at [190, 187] on input "text" at bounding box center [210, 192] width 121 height 11
type input "**********"
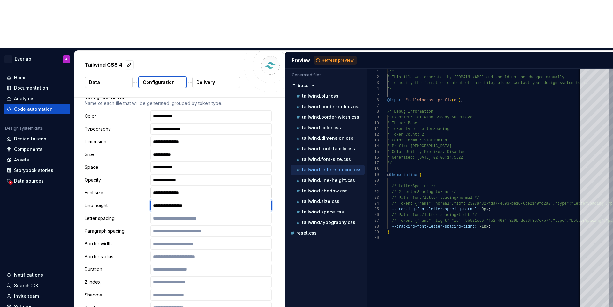
type input "**********"
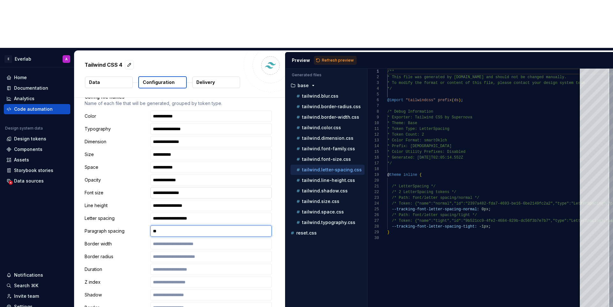
type input "*"
type input "**********"
type input "*"
type input "**********"
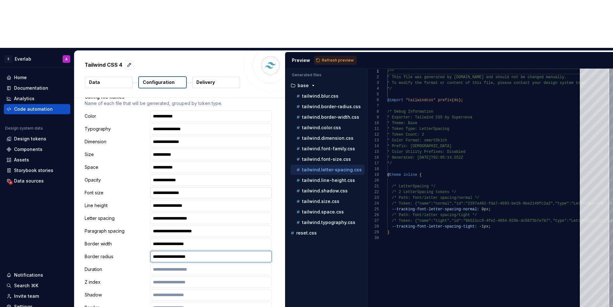
type input "**********"
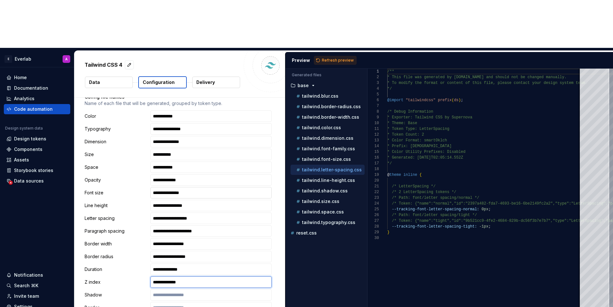
type input "**********"
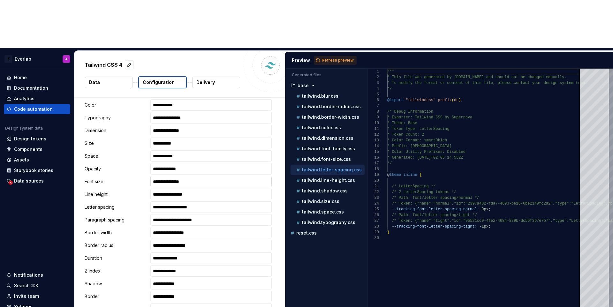
type input "**********"
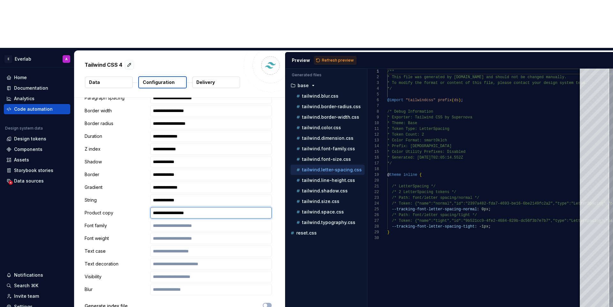
type input "**********"
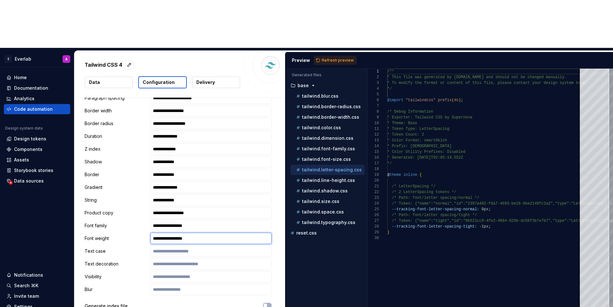
type input "**********"
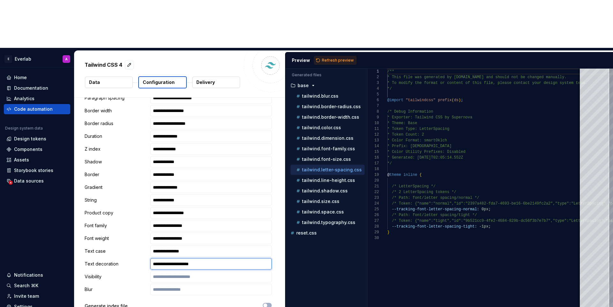
type input "**********"
type input "*"
type input "**********"
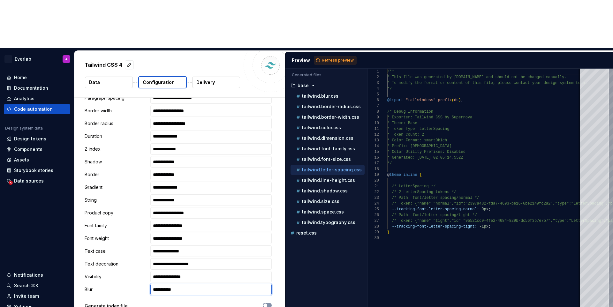
type input "**********"
click at [272, 303] on button "button" at bounding box center [267, 305] width 9 height 5
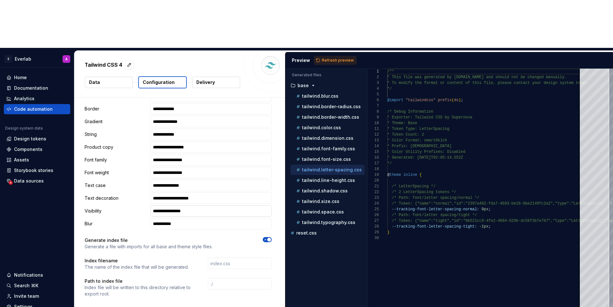
scroll to position [392, 0]
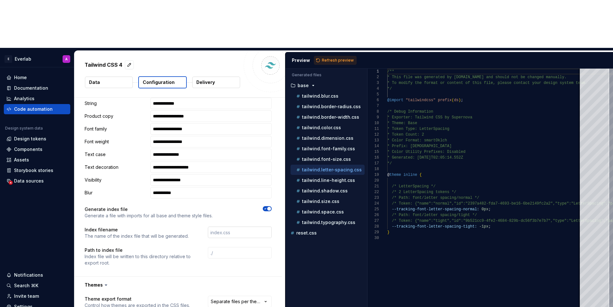
click at [241, 227] on input "text" at bounding box center [240, 232] width 64 height 11
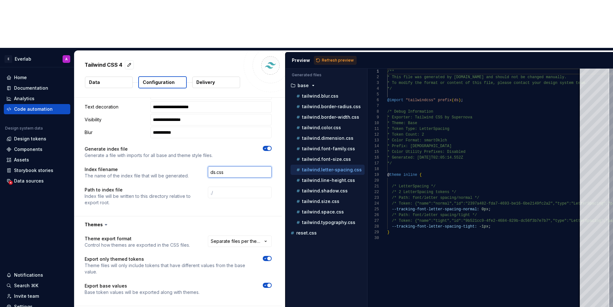
scroll to position [456, 0]
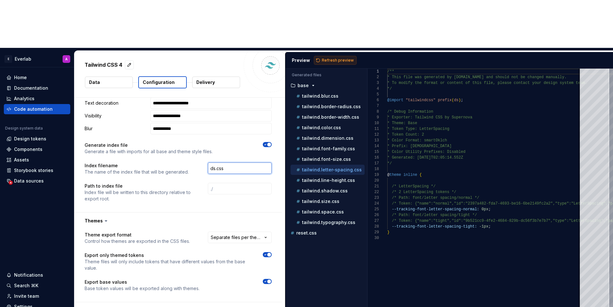
type input "ds.css"
click at [326, 58] on span "Refresh preview" at bounding box center [338, 60] width 32 height 5
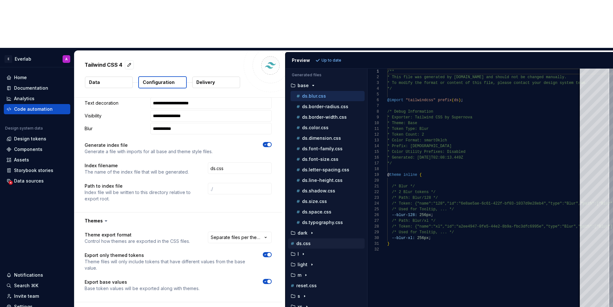
click at [304, 238] on div "ds.css" at bounding box center [326, 243] width 77 height 10
click at [305, 241] on p "ds.css" at bounding box center [303, 243] width 14 height 5
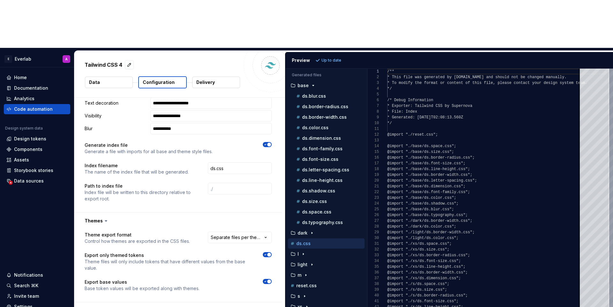
scroll to position [57, 0]
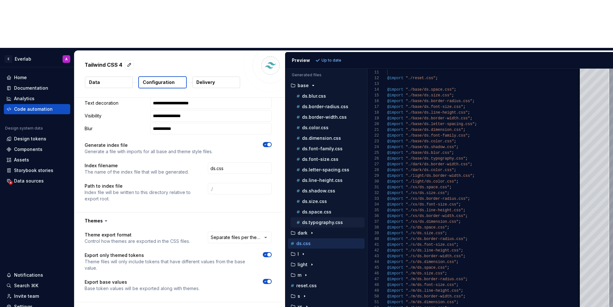
click at [335, 219] on div "ds.typography.css" at bounding box center [330, 222] width 70 height 6
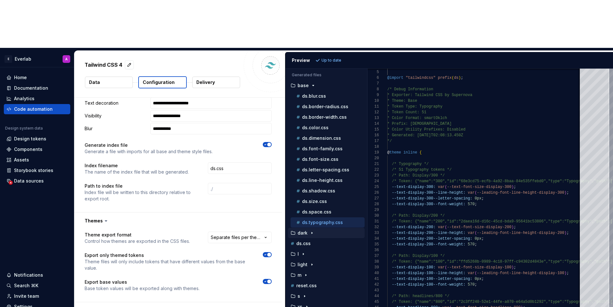
click at [322, 230] on div "dark" at bounding box center [326, 232] width 75 height 5
click at [312, 240] on button "ds.border-width.css" at bounding box center [327, 243] width 74 height 7
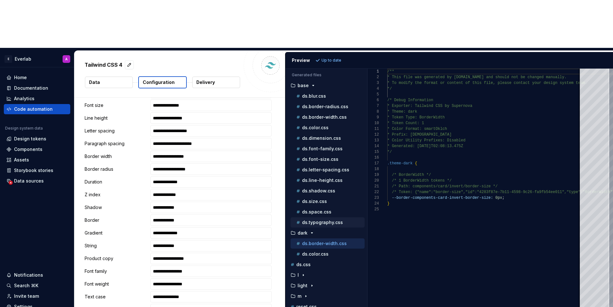
scroll to position [251, 0]
click at [313, 283] on icon "button" at bounding box center [311, 285] width 5 height 5
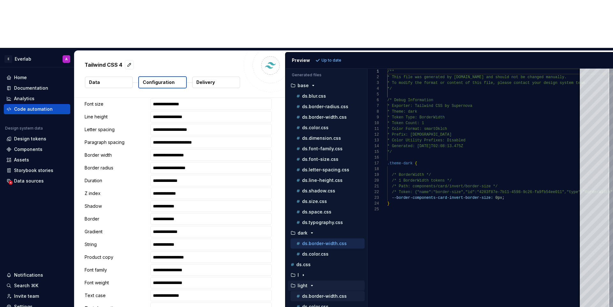
click at [316, 294] on p "ds.border-width.css" at bounding box center [324, 296] width 45 height 5
click at [315, 302] on div "ds.color.css" at bounding box center [327, 307] width 74 height 10
click at [320, 304] on p "ds.color.css" at bounding box center [315, 306] width 26 height 5
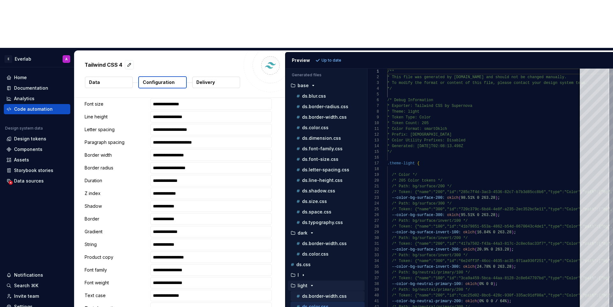
click at [320, 294] on p "ds.border-width.css" at bounding box center [324, 296] width 45 height 5
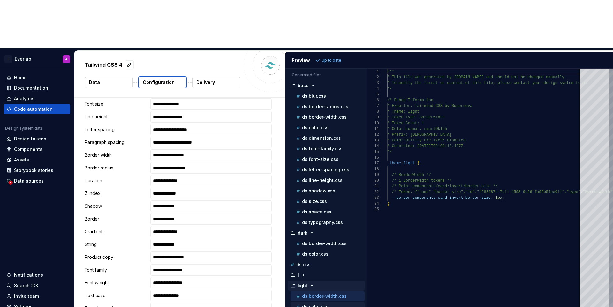
click at [314, 304] on p "ds.color.css" at bounding box center [315, 306] width 26 height 5
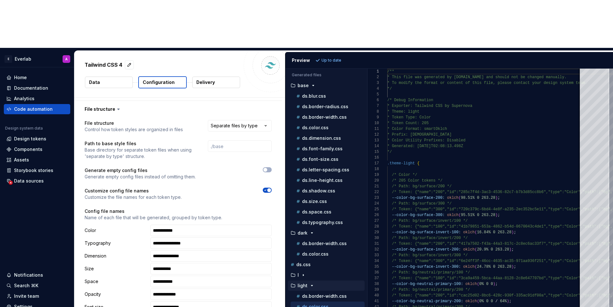
scroll to position [0, 0]
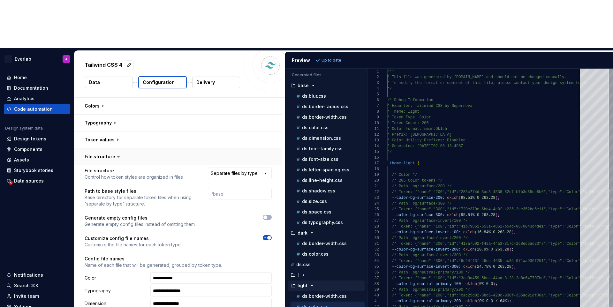
click at [151, 148] on button "button" at bounding box center [177, 156] width 207 height 17
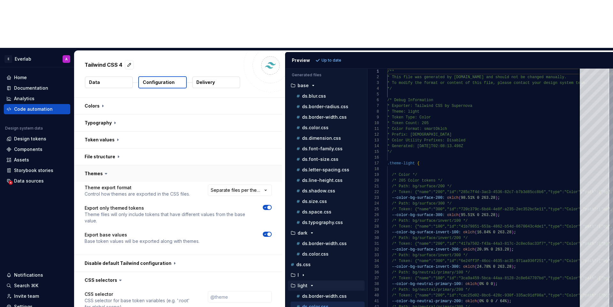
click at [142, 165] on button "button" at bounding box center [177, 173] width 207 height 17
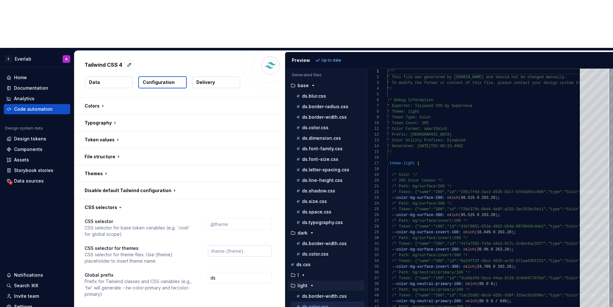
click at [239, 245] on input "text" at bounding box center [240, 250] width 64 height 11
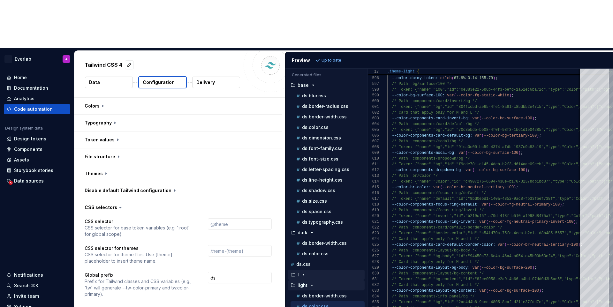
click at [300, 272] on div "button" at bounding box center [303, 274] width 8 height 5
click at [330, 280] on div "ds.border-radius.css" at bounding box center [327, 285] width 74 height 10
click at [339, 283] on p "ds.border-radius.css" at bounding box center [325, 285] width 46 height 5
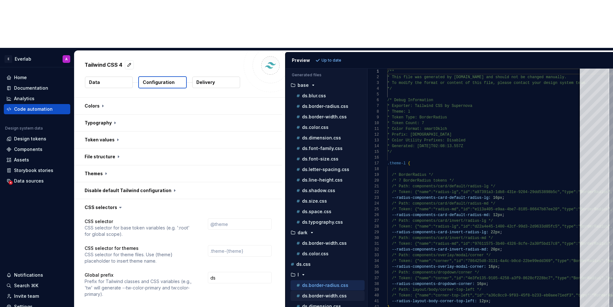
click at [321, 293] on p "ds.border-width.css" at bounding box center [324, 295] width 45 height 5
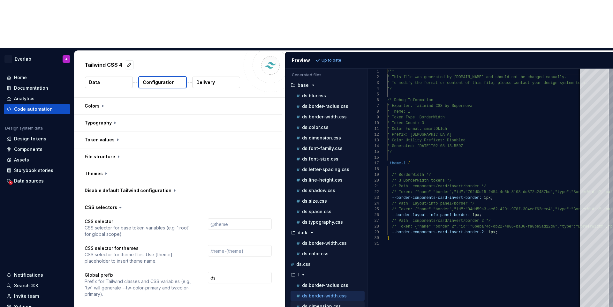
click at [322, 303] on div "ds.dimension.css" at bounding box center [330, 306] width 70 height 6
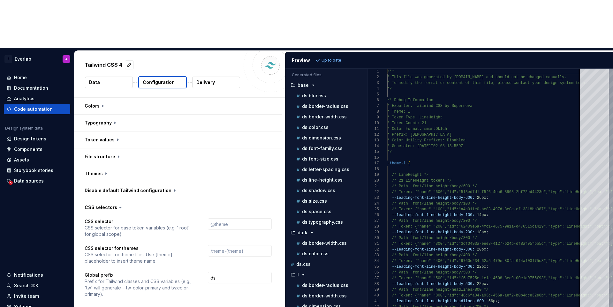
type textarea "**********"
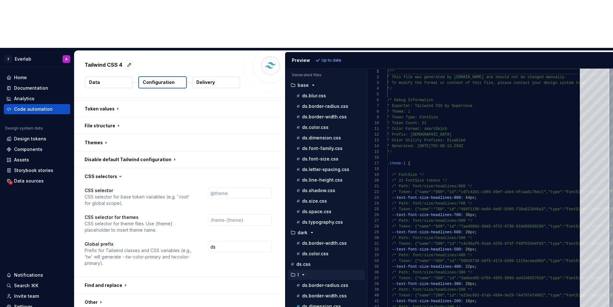
click at [309, 272] on div "l" at bounding box center [326, 274] width 75 height 5
click at [214, 294] on button "button" at bounding box center [177, 302] width 207 height 17
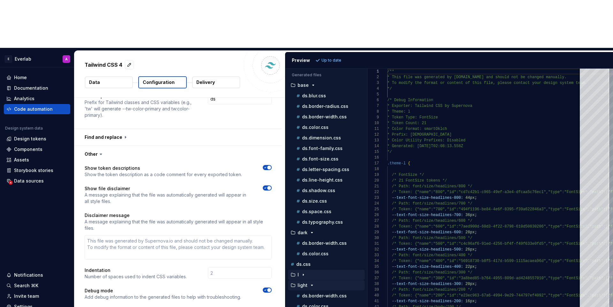
scroll to position [0, 0]
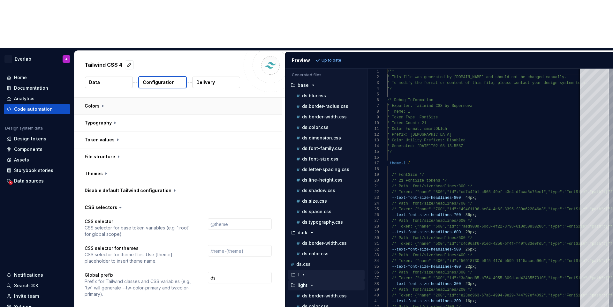
click at [159, 98] on button "button" at bounding box center [177, 106] width 207 height 17
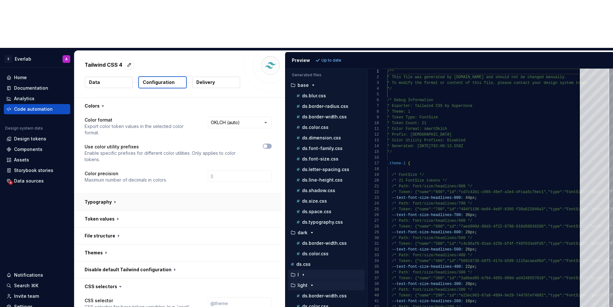
click at [147, 194] on button "button" at bounding box center [177, 202] width 207 height 17
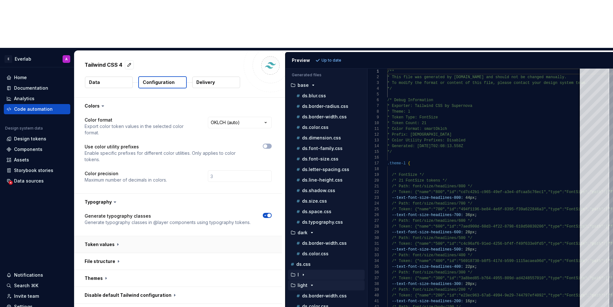
click at [130, 236] on button "button" at bounding box center [177, 244] width 207 height 17
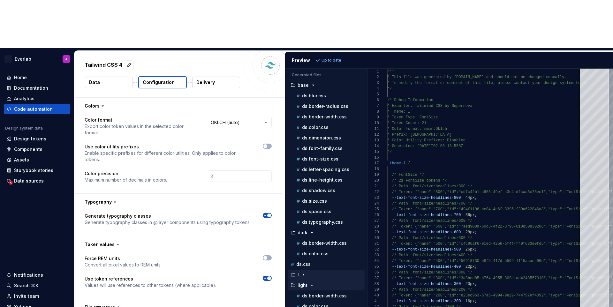
click at [214, 77] on button "Delivery" at bounding box center [216, 82] width 48 height 11
type textarea "*"
click at [214, 77] on button "Delivery" at bounding box center [216, 82] width 48 height 11
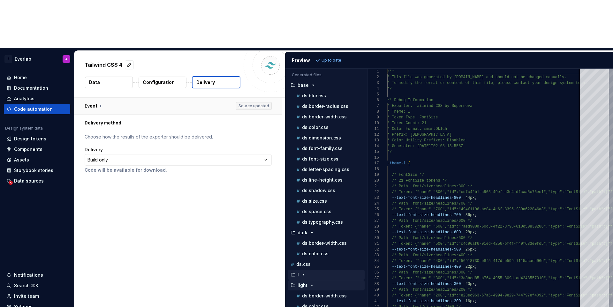
click at [184, 98] on button "button" at bounding box center [177, 106] width 207 height 17
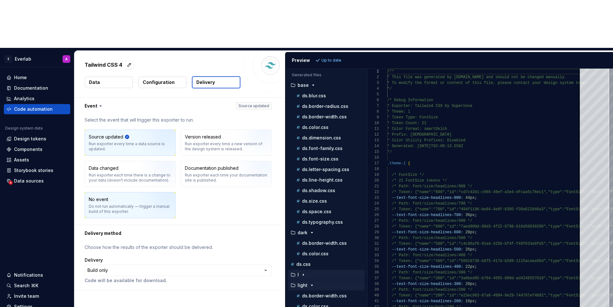
click at [135, 196] on div "No event Do not run automatically — trigger a manual build of this exporter." at bounding box center [130, 205] width 83 height 18
click at [122, 224] on html "**********" at bounding box center [306, 153] width 613 height 307
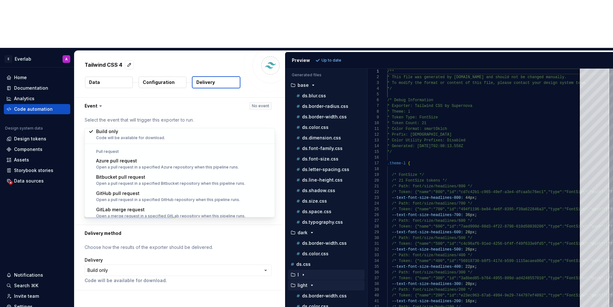
scroll to position [18, 0]
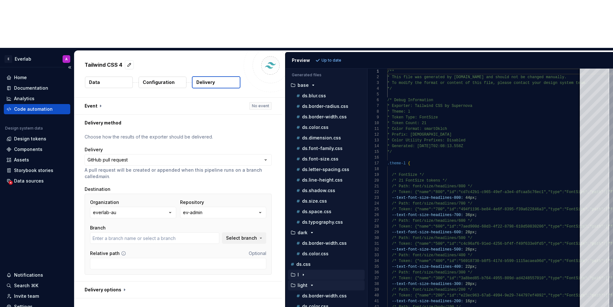
click at [38, 106] on div "Code automation" at bounding box center [33, 109] width 39 height 6
type input "add-[PERSON_NAME]-actions-1751364216014"
click at [127, 258] on input "Relative path" at bounding box center [178, 263] width 176 height 11
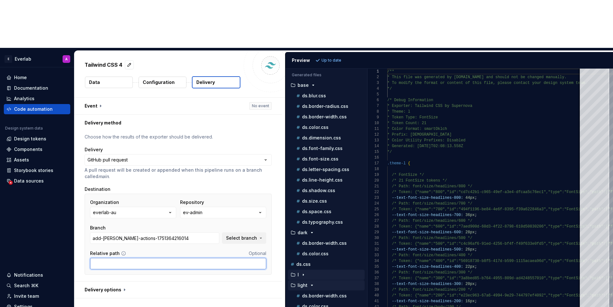
paste input "packages/theme/src/css/supernova"
type input "packages/theme/src/css/supernova"
click at [198, 232] on input "add-[PERSON_NAME]-actions-1751364216014" at bounding box center [154, 237] width 129 height 11
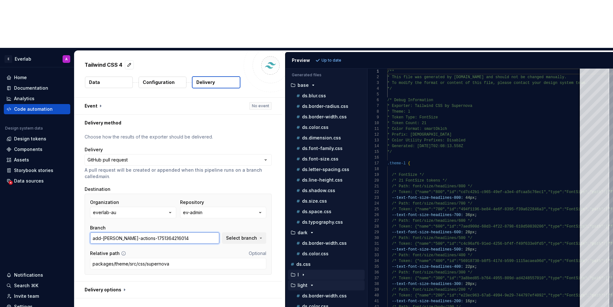
click at [198, 232] on input "add-[PERSON_NAME]-actions-1751364216014" at bounding box center [154, 237] width 129 height 11
type input "staging"
click at [263, 232] on button "Select branch" at bounding box center [244, 237] width 44 height 11
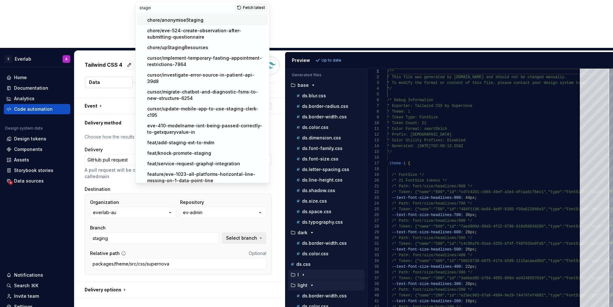
type input "staging"
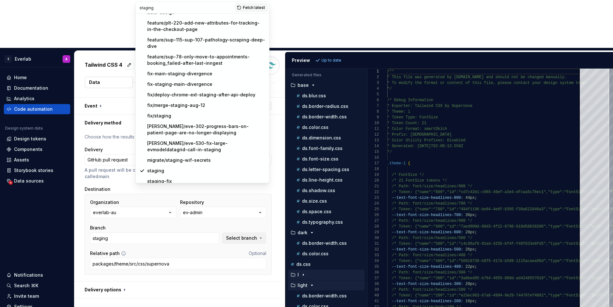
scroll to position [317, 0]
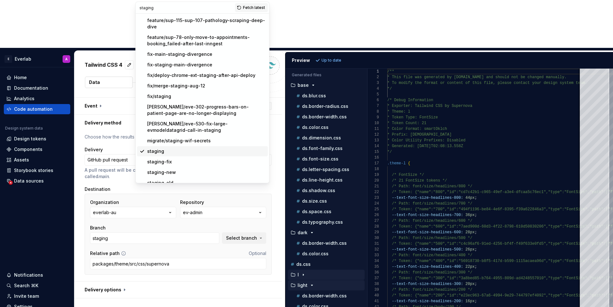
click at [189, 148] on div "staging" at bounding box center [206, 151] width 118 height 6
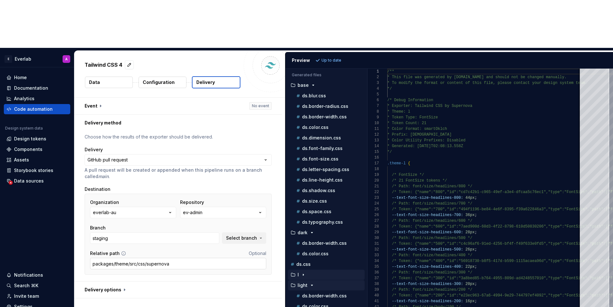
click at [190, 258] on input "packages/theme/src/css/supernova" at bounding box center [178, 263] width 176 height 11
click at [179, 199] on div "Organization everlab-au Repository ev-admin Branch staging Select branch Relati…" at bounding box center [178, 234] width 176 height 70
click at [113, 282] on button "button" at bounding box center [177, 290] width 207 height 17
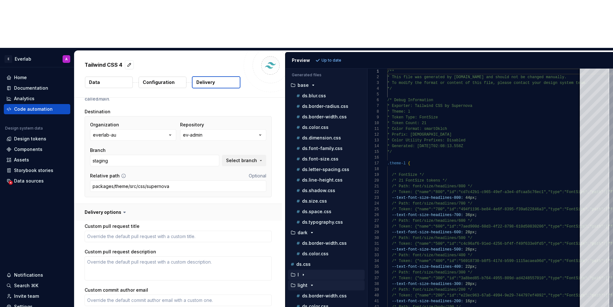
scroll to position [121, 0]
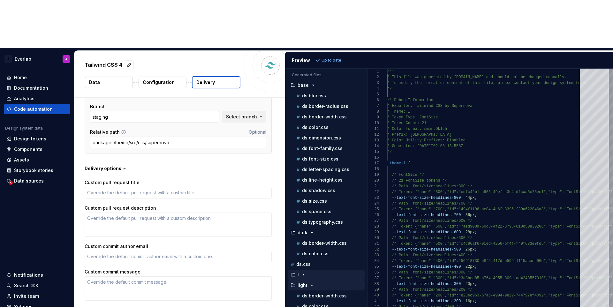
click at [268, 307] on icon "button" at bounding box center [265, 310] width 5 height 4
type textarea "*"
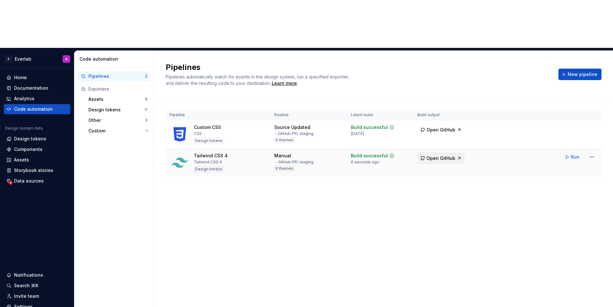
click at [438, 155] on span "Open GitHub" at bounding box center [440, 158] width 29 height 6
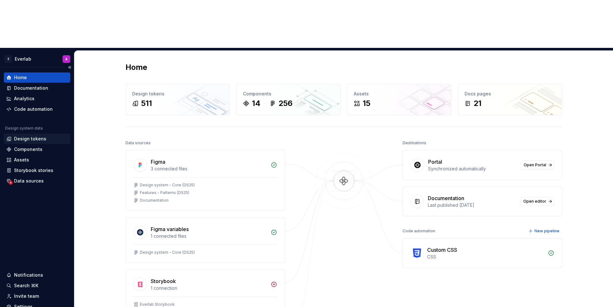
click at [25, 136] on div "Design tokens" at bounding box center [30, 139] width 32 height 6
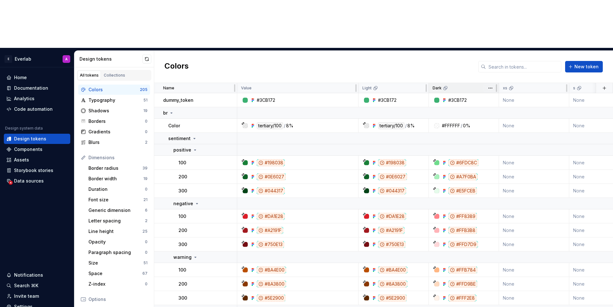
click at [445, 87] on icon at bounding box center [444, 88] width 3 height 3
click at [490, 43] on html "E Everlab A Home Documentation Analytics Code automation Design system data Des…" at bounding box center [306, 153] width 613 height 307
click at [496, 51] on div "Edit theme" at bounding box center [514, 53] width 54 height 10
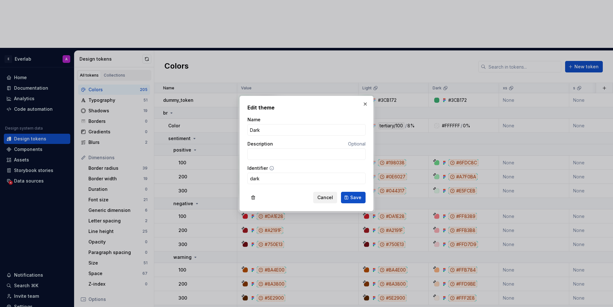
click at [322, 199] on span "Cancel" at bounding box center [325, 197] width 16 height 6
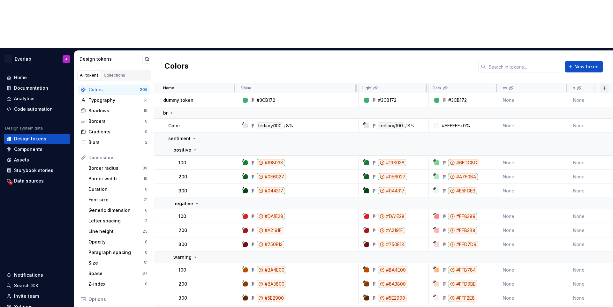
click at [604, 84] on button "button" at bounding box center [604, 88] width 9 height 9
click at [561, 51] on div "New theme" at bounding box center [557, 52] width 26 height 6
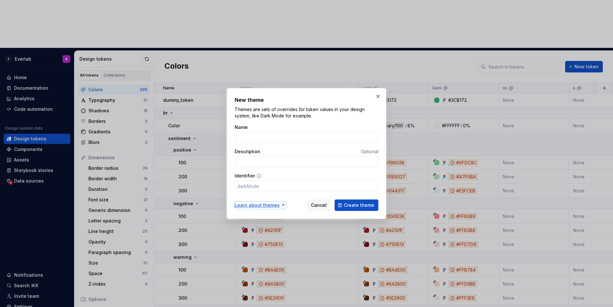
click at [260, 206] on div "Learn about themes" at bounding box center [260, 205] width 51 height 6
click at [377, 97] on button "button" at bounding box center [377, 96] width 9 height 9
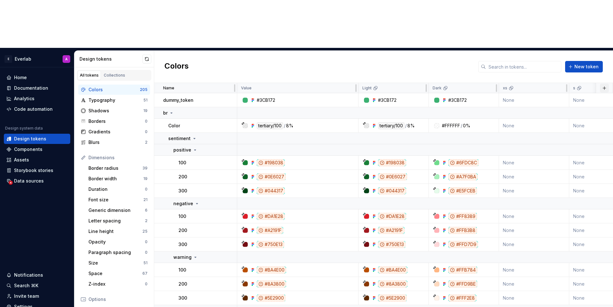
click at [602, 84] on button "button" at bounding box center [604, 88] width 9 height 9
click at [400, 51] on div "Colors New token" at bounding box center [383, 67] width 459 height 32
click at [274, 97] on div "#3CB172" at bounding box center [266, 100] width 19 height 6
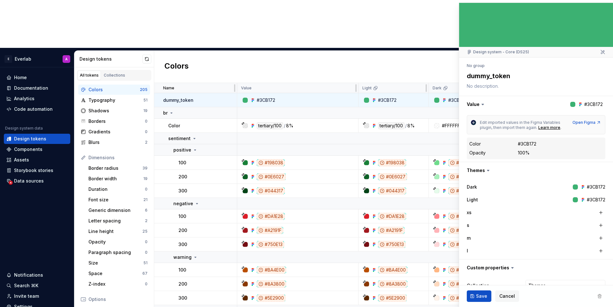
scroll to position [42, 0]
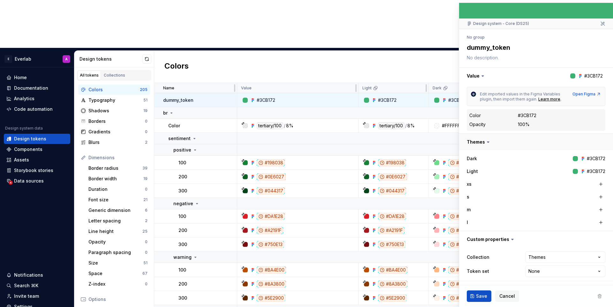
click at [484, 142] on button "button" at bounding box center [536, 142] width 154 height 17
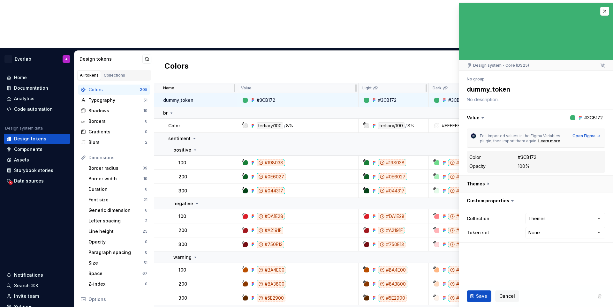
click at [481, 179] on button "button" at bounding box center [536, 184] width 154 height 17
type textarea "*"
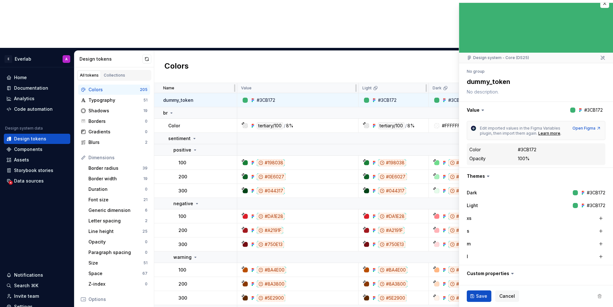
scroll to position [42, 0]
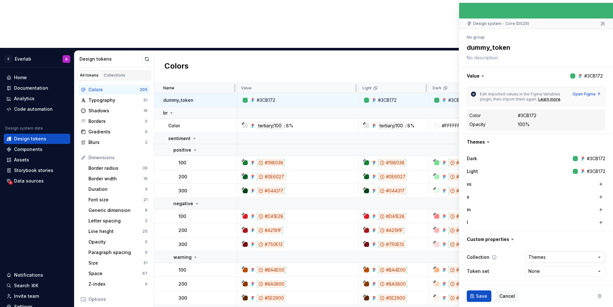
click at [542, 259] on html "E Everlab A Home Documentation Analytics Code automation Design system data Des…" at bounding box center [306, 153] width 613 height 307
click at [508, 295] on span "Cancel" at bounding box center [507, 296] width 16 height 6
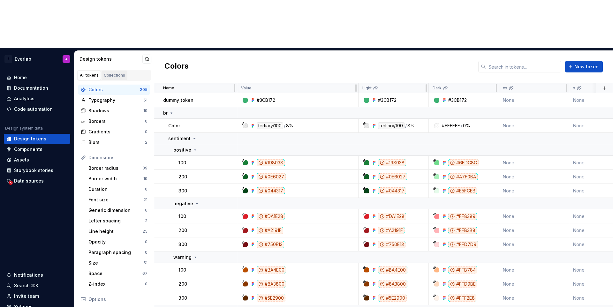
click at [117, 73] on div "Collections" at bounding box center [114, 75] width 21 height 5
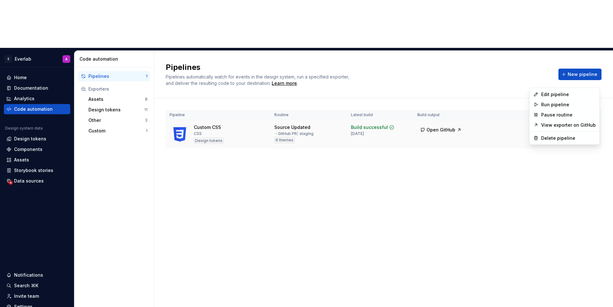
click at [591, 81] on html "E Everlab A Home Documentation Analytics Code automation Design system data Des…" at bounding box center [306, 153] width 613 height 307
click at [570, 91] on div "Edit pipeline" at bounding box center [568, 94] width 55 height 6
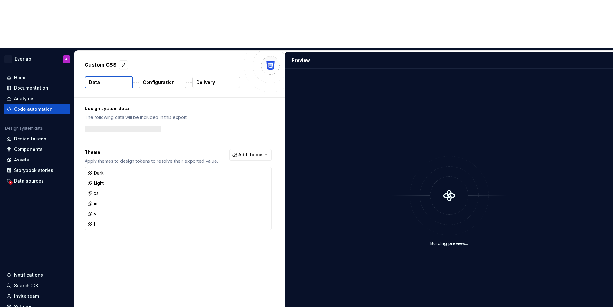
click at [207, 79] on p "Delivery" at bounding box center [205, 82] width 19 height 6
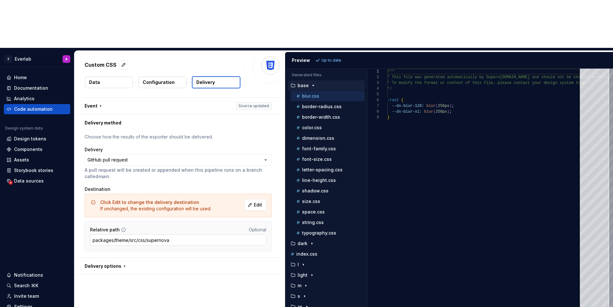
click at [184, 234] on input "packages/theme/src/css/supernova" at bounding box center [178, 239] width 176 height 11
